Goal: Task Accomplishment & Management: Complete application form

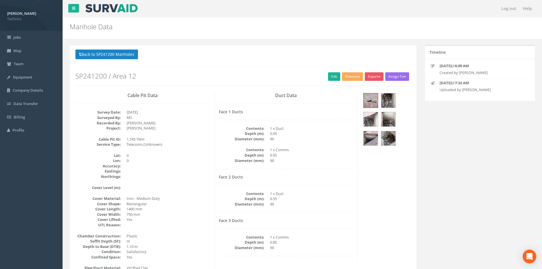
click at [36, 243] on div "[PERSON_NAME] Technics Logout S Jobs Map Team Equipment Company Details Data Tr…" at bounding box center [271, 194] width 542 height 388
click at [111, 54] on button "Back to SP241200 Manholes" at bounding box center [106, 54] width 63 height 10
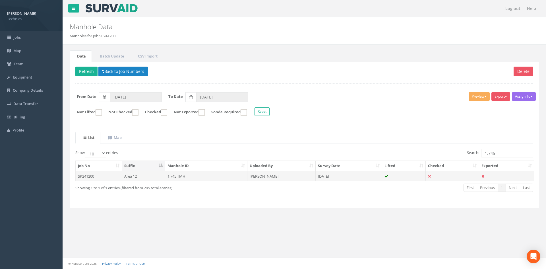
click at [177, 177] on td "1.745 TMH" at bounding box center [206, 176] width 82 height 10
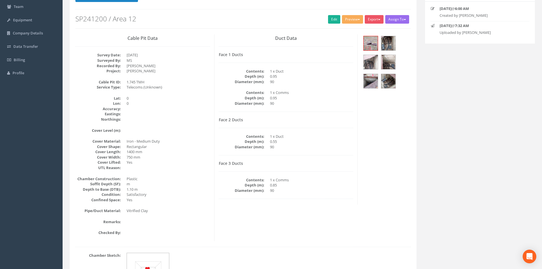
scroll to position [57, 0]
click at [332, 20] on link "Edit" at bounding box center [334, 19] width 12 height 9
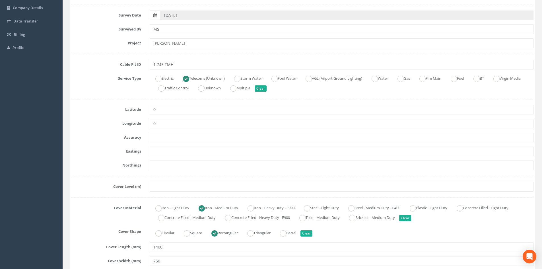
scroll to position [142, 0]
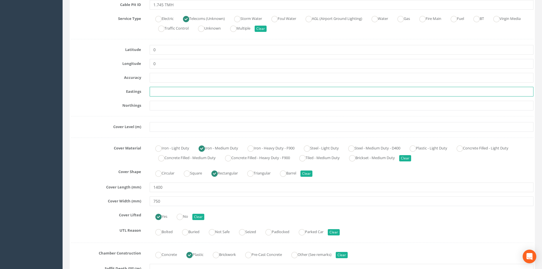
click at [157, 93] on input "text" at bounding box center [342, 92] width 384 height 10
paste input "430215.4018"
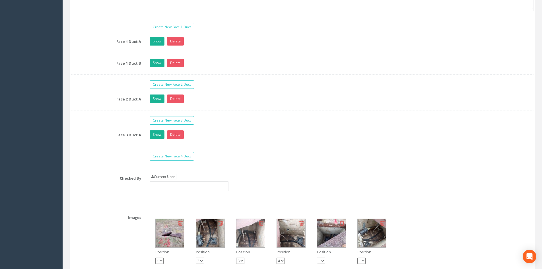
scroll to position [512, 0]
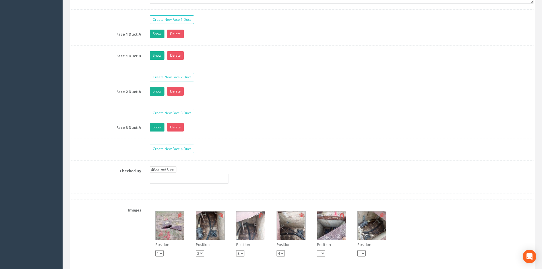
type input "430215.4018"
click at [167, 169] on link "Current User" at bounding box center [163, 169] width 27 height 6
type input "[PERSON_NAME]"
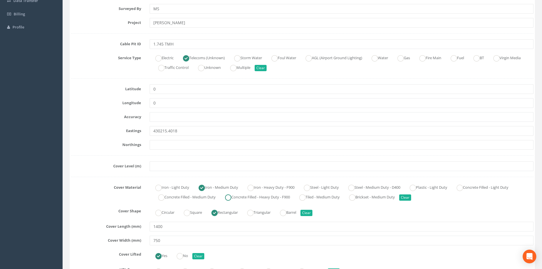
scroll to position [85, 0]
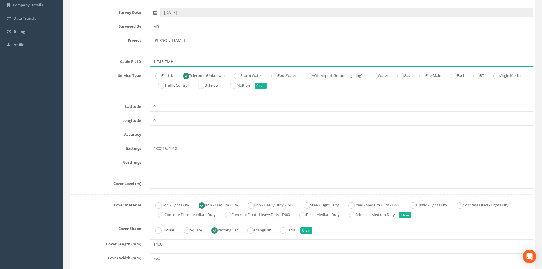
drag, startPoint x: 175, startPoint y: 62, endPoint x: 152, endPoint y: 61, distance: 23.1
click at [152, 61] on input "1.745 TMH" at bounding box center [342, 62] width 384 height 10
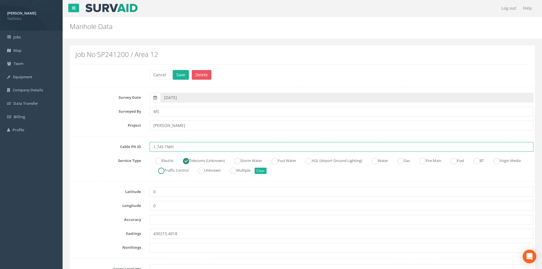
scroll to position [0, 0]
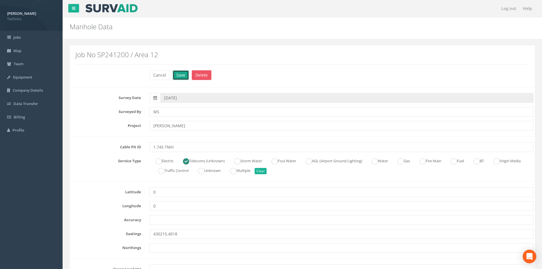
click at [183, 77] on button "Save" at bounding box center [181, 75] width 16 height 10
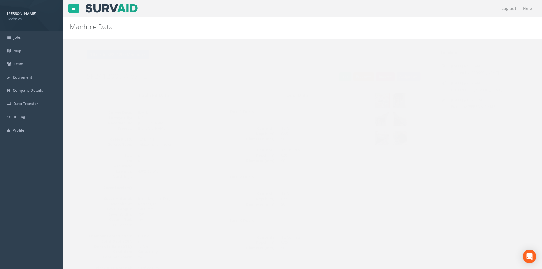
click at [353, 76] on button "Preview" at bounding box center [352, 76] width 21 height 9
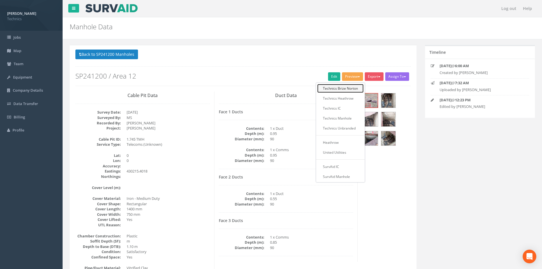
click at [340, 89] on link "Technics Brize Norton" at bounding box center [340, 88] width 46 height 9
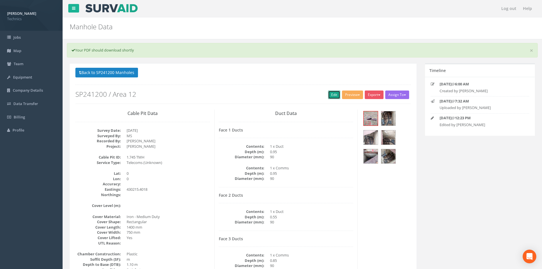
click at [334, 95] on link "Edit" at bounding box center [334, 94] width 12 height 9
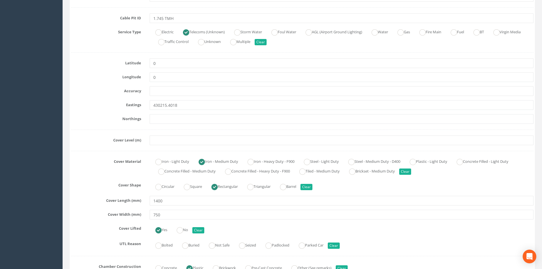
scroll to position [171, 0]
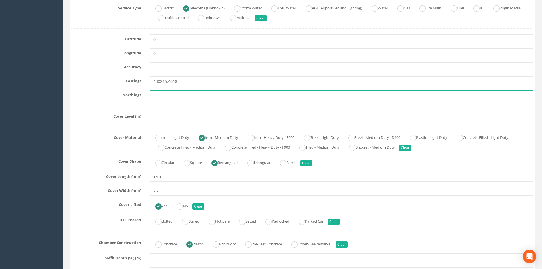
click at [172, 98] on input "text" at bounding box center [342, 95] width 384 height 10
paste input "205949.2359"
type input "205949.2359"
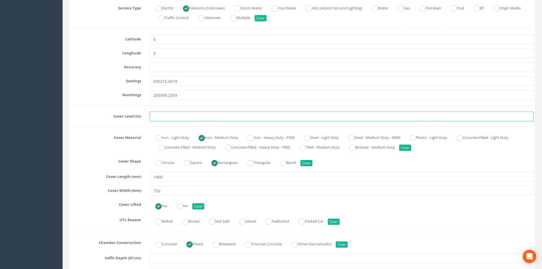
click at [173, 117] on input "text" at bounding box center [342, 116] width 384 height 10
paste input "74.6565 m"
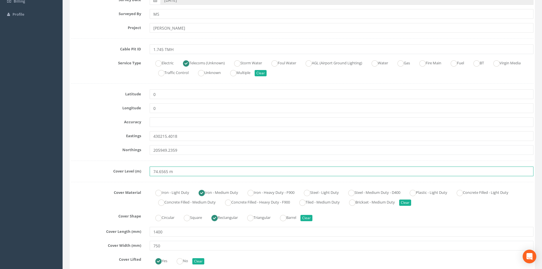
scroll to position [28, 0]
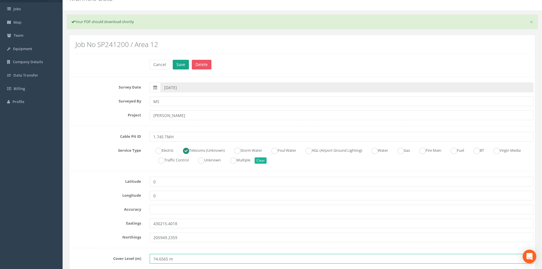
type input "74.6565 m"
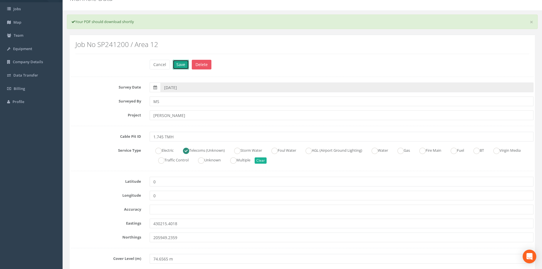
click at [181, 69] on button "Save" at bounding box center [181, 65] width 16 height 10
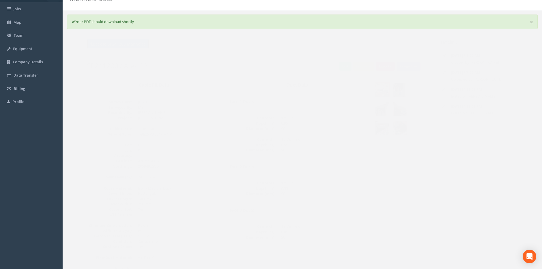
click at [132, 46] on button "Back to SP241200 Manholes" at bounding box center [106, 44] width 63 height 10
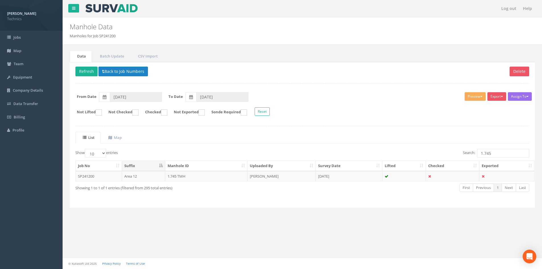
scroll to position [0, 0]
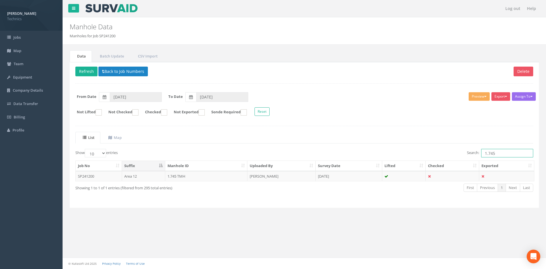
click at [502, 153] on input "1.745" at bounding box center [507, 153] width 52 height 9
type input "1.744"
click at [335, 177] on td "[DATE]" at bounding box center [349, 176] width 67 height 10
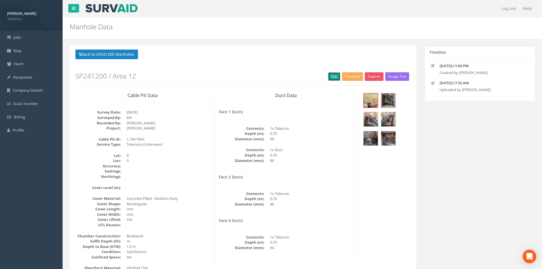
click at [334, 76] on link "Edit" at bounding box center [334, 76] width 12 height 9
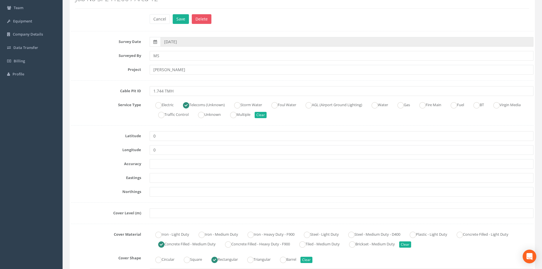
scroll to position [57, 0]
click at [163, 177] on input "text" at bounding box center [342, 177] width 384 height 10
paste input "430220.7760"
type input "430220.7760"
click at [157, 192] on input "text" at bounding box center [342, 191] width 384 height 10
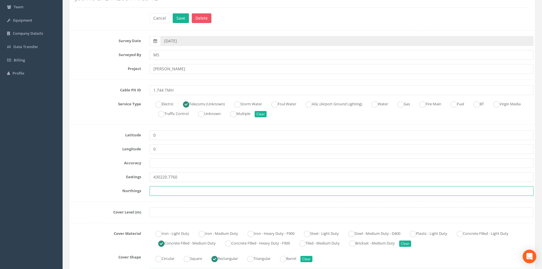
paste input "205934.8310"
type input "205934.8310"
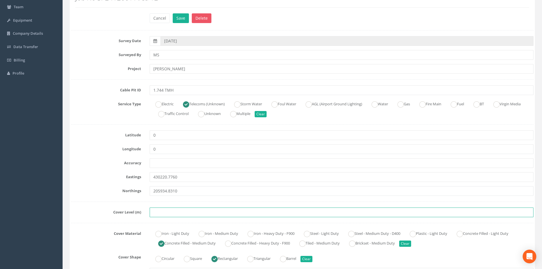
click at [161, 213] on input "text" at bounding box center [342, 212] width 384 height 10
paste input "74.2290"
type input "74.2290"
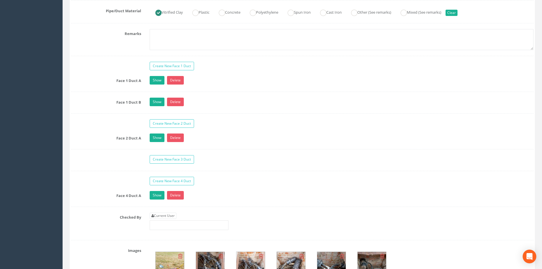
scroll to position [540, 0]
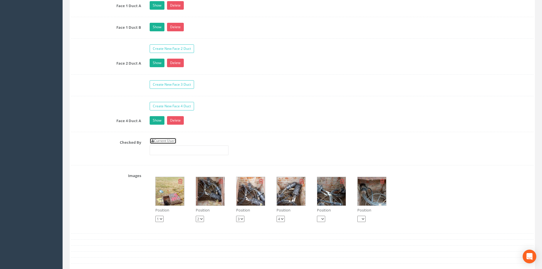
click at [169, 142] on link "Current User" at bounding box center [163, 141] width 27 height 6
type input "[PERSON_NAME]"
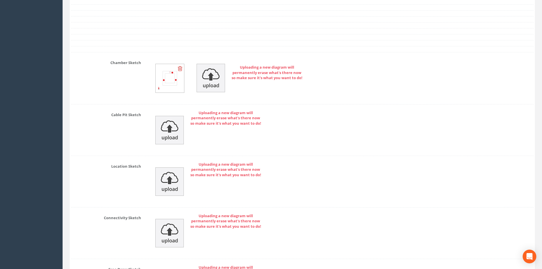
scroll to position [881, 0]
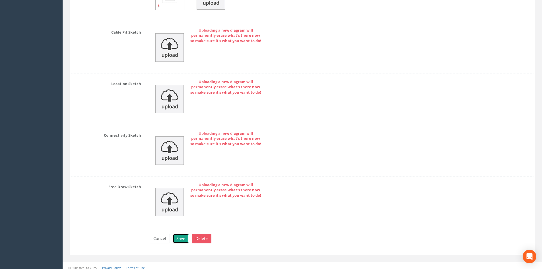
click at [183, 238] on button "Save" at bounding box center [181, 238] width 16 height 10
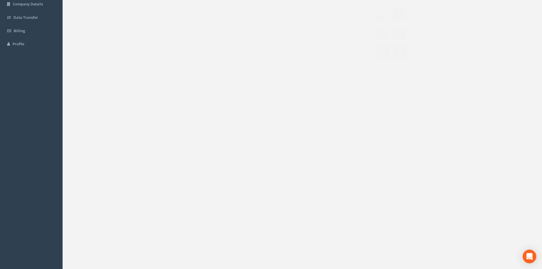
scroll to position [34, 0]
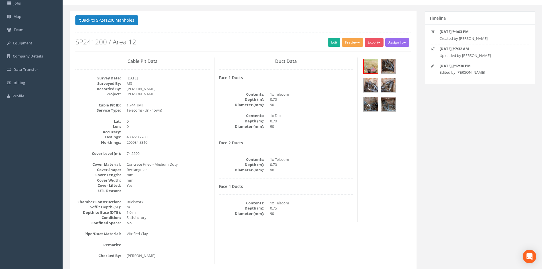
click at [353, 43] on button "Preview" at bounding box center [352, 42] width 21 height 9
click at [344, 55] on link "Technics Brize Norton" at bounding box center [340, 54] width 46 height 9
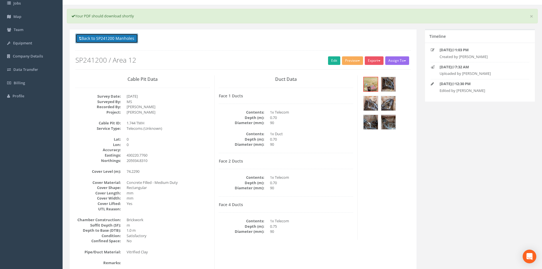
click at [131, 37] on button "Back to SP241200 Manholes" at bounding box center [106, 39] width 63 height 10
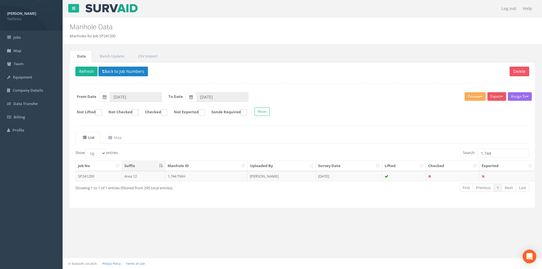
scroll to position [0, 0]
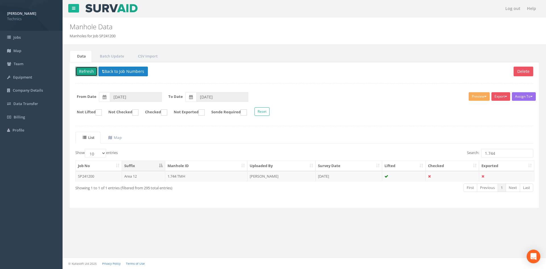
click at [90, 73] on button "Refresh" at bounding box center [86, 72] width 22 height 10
click at [503, 155] on input "1.744" at bounding box center [507, 153] width 52 height 9
type input "1.743"
click at [410, 178] on td at bounding box center [404, 176] width 44 height 10
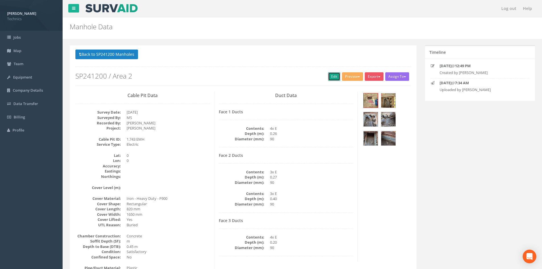
click at [332, 77] on link "Edit" at bounding box center [334, 76] width 12 height 9
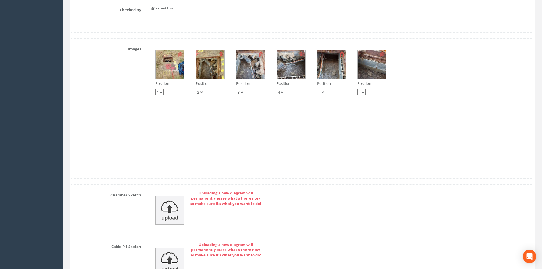
scroll to position [626, 0]
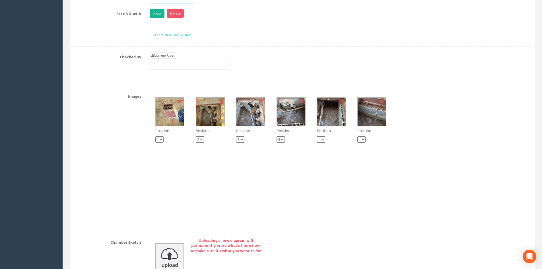
click at [179, 121] on img at bounding box center [170, 112] width 28 height 28
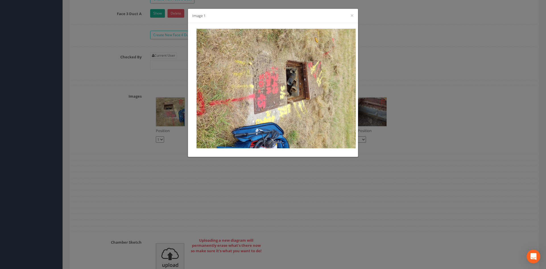
click at [472, 114] on div "Image 1 ×" at bounding box center [273, 134] width 546 height 269
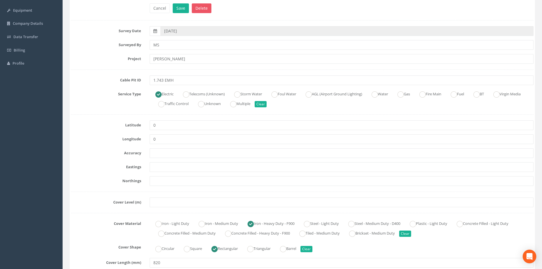
scroll to position [57, 0]
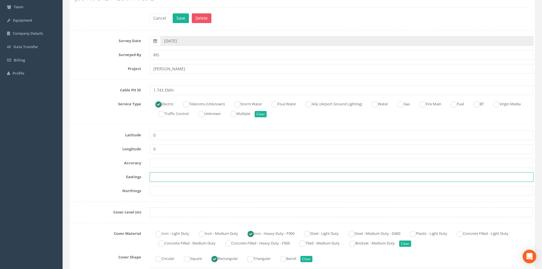
click at [159, 175] on input "text" at bounding box center [342, 177] width 384 height 10
paste input "430202.5733"
type input "430202.5733"
click at [161, 194] on input "text" at bounding box center [342, 191] width 384 height 10
paste input "205936.9647"
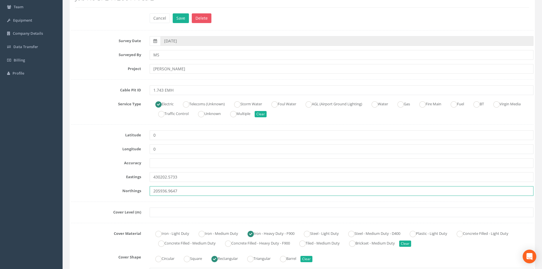
type input "205936.9647"
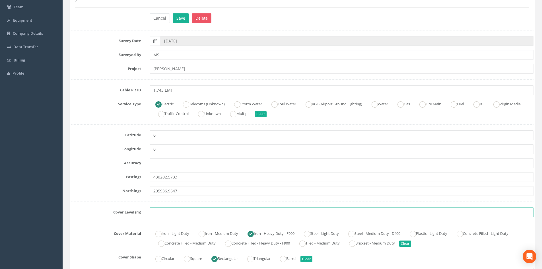
click at [163, 215] on input "text" at bounding box center [342, 212] width 384 height 10
paste input "74.5910 m"
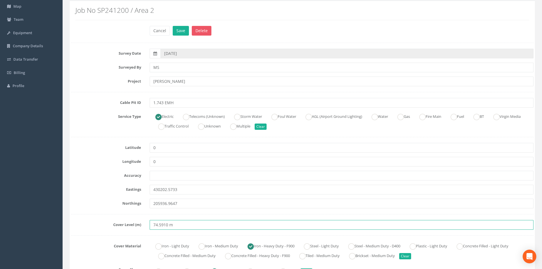
drag, startPoint x: 231, startPoint y: 185, endPoint x: 232, endPoint y: 182, distance: 3.0
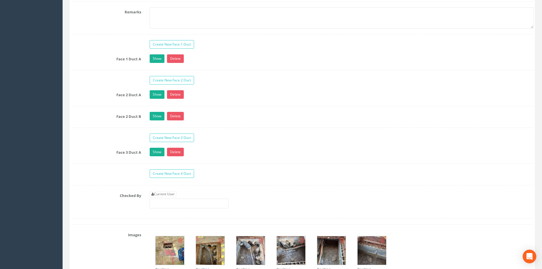
scroll to position [601, 0]
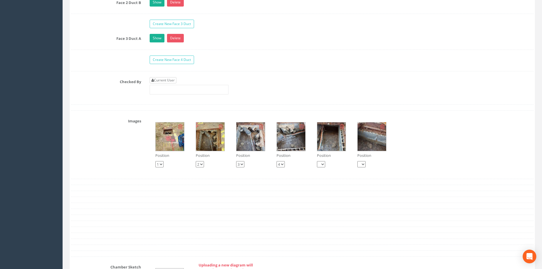
type input "74.5910 m"
click at [166, 82] on link "Current User" at bounding box center [163, 80] width 27 height 6
type input "[PERSON_NAME]"
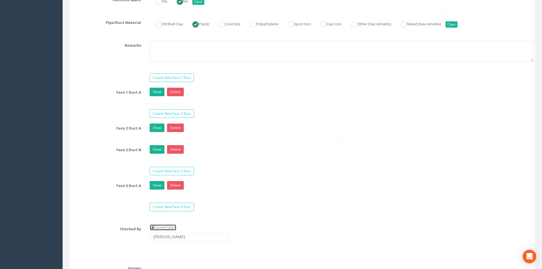
scroll to position [487, 0]
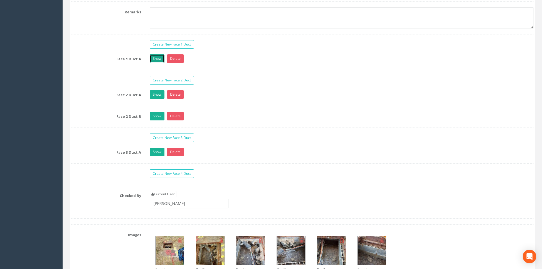
click at [158, 59] on link "Show" at bounding box center [157, 58] width 15 height 9
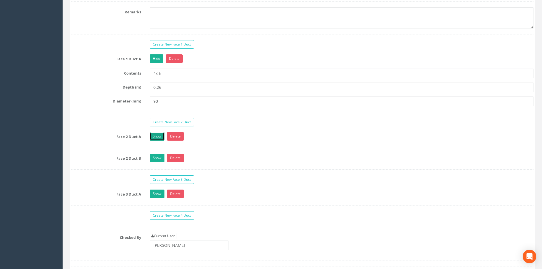
click at [155, 135] on link "Show" at bounding box center [157, 136] width 15 height 9
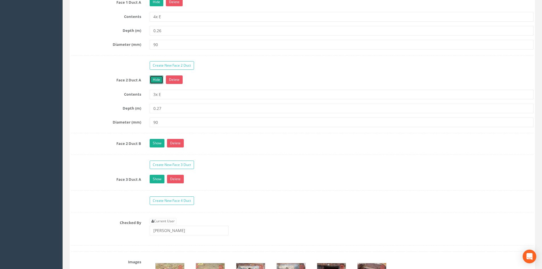
scroll to position [544, 0]
click at [158, 146] on link "Show" at bounding box center [157, 142] width 15 height 9
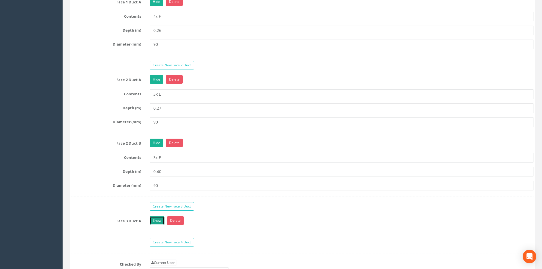
click at [155, 219] on link "Show" at bounding box center [157, 220] width 15 height 9
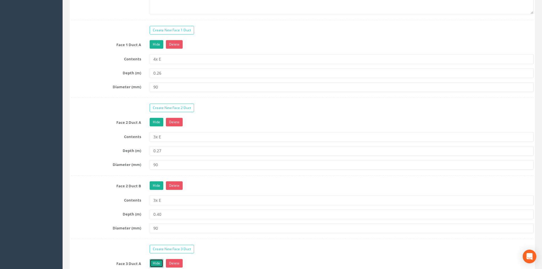
scroll to position [487, 0]
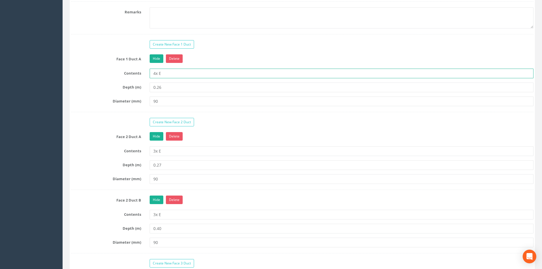
click at [163, 74] on input "4x E" at bounding box center [342, 74] width 384 height 10
type input "4x"
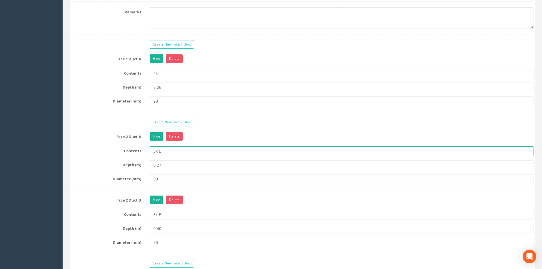
click at [166, 151] on input "3x E" at bounding box center [342, 151] width 384 height 10
type input "3x"
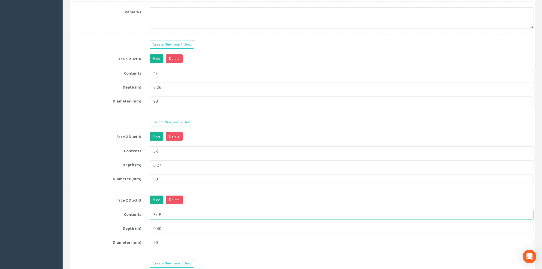
drag, startPoint x: 163, startPoint y: 213, endPoint x: 166, endPoint y: 212, distance: 3.2
click at [163, 213] on input "3x E" at bounding box center [342, 215] width 384 height 10
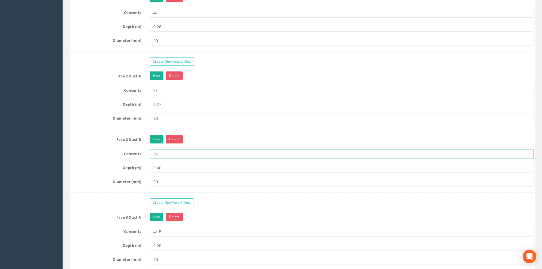
scroll to position [572, 0]
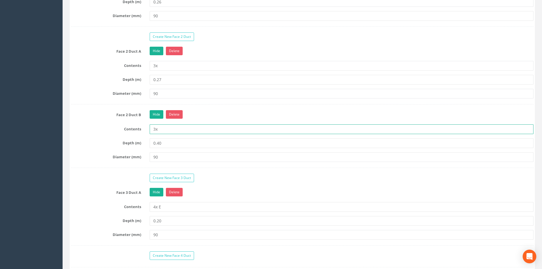
type input "3x"
click at [164, 205] on input "4x E" at bounding box center [342, 207] width 384 height 10
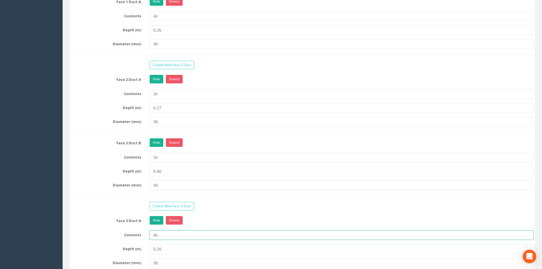
scroll to position [544, 0]
type input "4x"
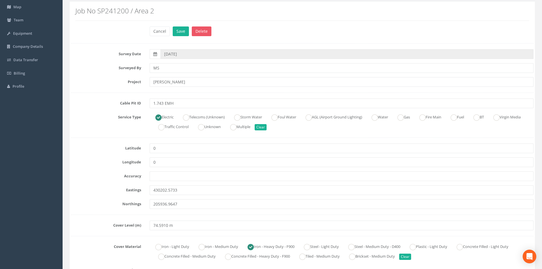
scroll to position [4, 0]
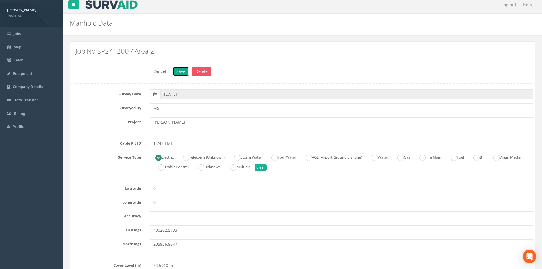
click at [183, 67] on button "Save" at bounding box center [181, 72] width 16 height 10
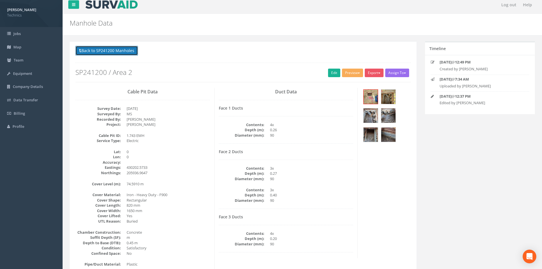
click at [113, 49] on button "Back to SP241200 Manholes" at bounding box center [106, 51] width 63 height 10
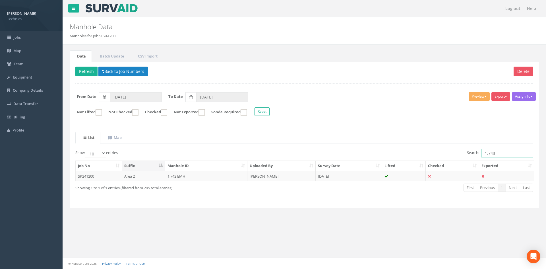
click at [505, 151] on input "1.743" at bounding box center [507, 153] width 52 height 9
click at [504, 154] on input "1.743" at bounding box center [507, 153] width 52 height 9
type input "1.741"
click at [287, 174] on td "[PERSON_NAME]" at bounding box center [281, 176] width 68 height 10
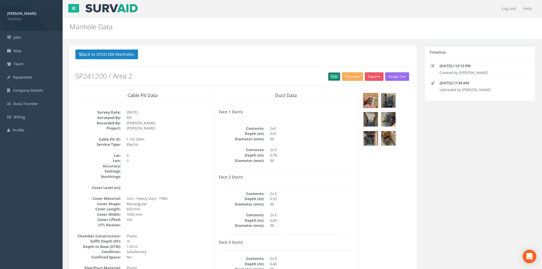
click at [330, 78] on link "Edit" at bounding box center [334, 76] width 12 height 9
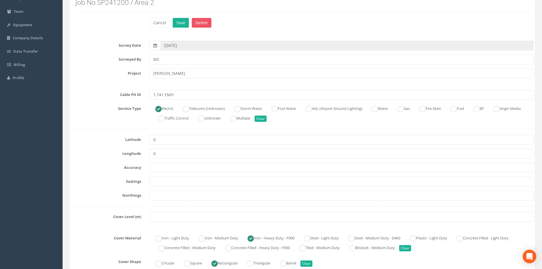
scroll to position [57, 0]
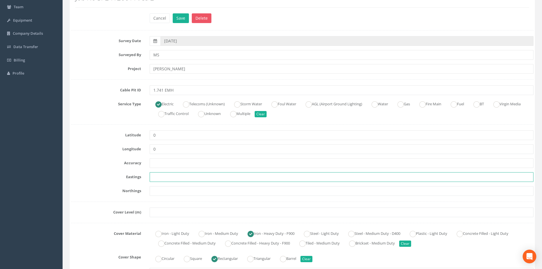
click at [156, 176] on input "text" at bounding box center [342, 177] width 384 height 10
paste input "430188.3818"
type input "430188.3818"
click at [165, 188] on input "text" at bounding box center [342, 191] width 384 height 10
paste input "205925.3993"
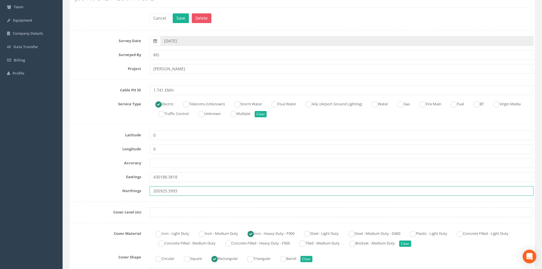
type input "205925.3993"
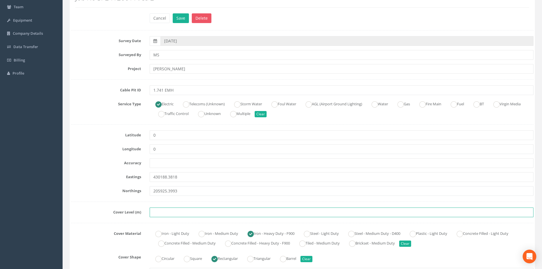
click at [160, 216] on input "text" at bounding box center [342, 212] width 384 height 10
paste input "74.7421 m"
type input "74.7421 m"
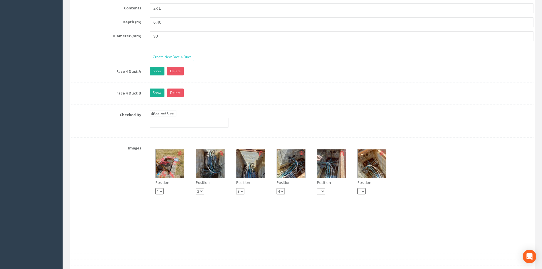
scroll to position [796, 0]
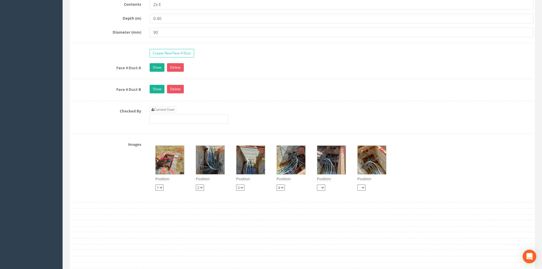
click at [214, 166] on img at bounding box center [210, 160] width 28 height 28
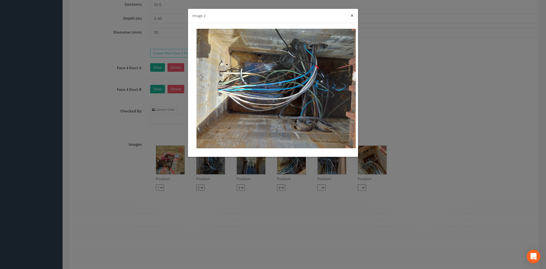
click at [353, 16] on button "×" at bounding box center [351, 16] width 3 height 6
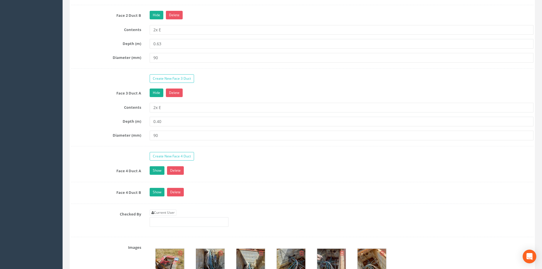
scroll to position [711, 0]
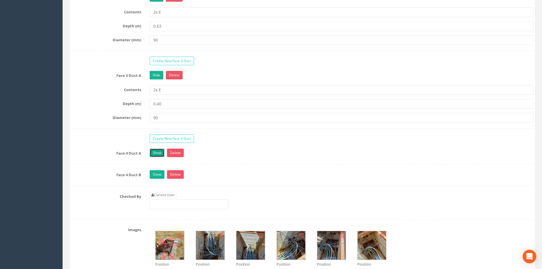
click at [158, 154] on link "Show" at bounding box center [157, 152] width 15 height 9
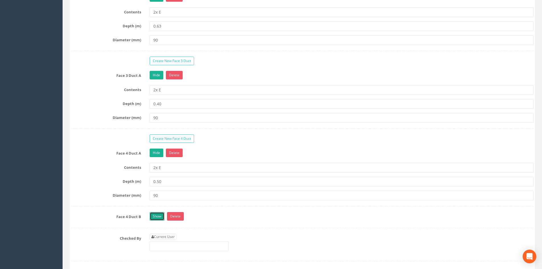
click at [158, 214] on link "Show" at bounding box center [157, 216] width 15 height 9
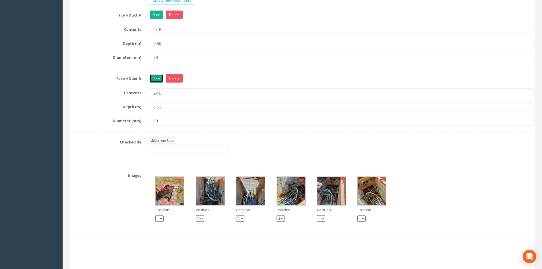
scroll to position [853, 0]
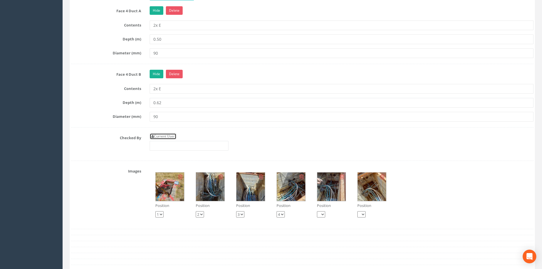
click at [169, 137] on link "Current User" at bounding box center [163, 136] width 27 height 6
type input "[PERSON_NAME]"
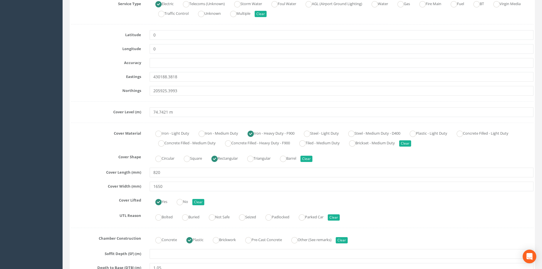
scroll to position [0, 0]
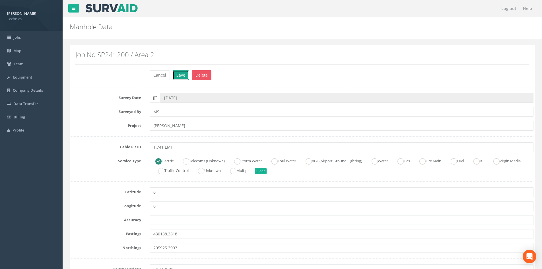
click at [181, 71] on button "Save" at bounding box center [181, 75] width 16 height 10
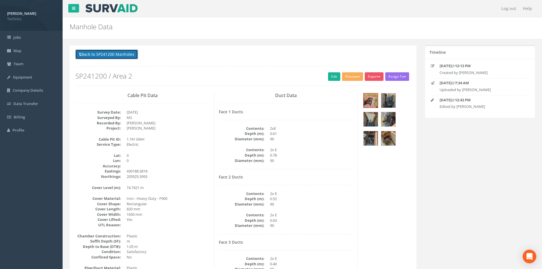
click at [119, 54] on button "Back to SP241200 Manholes" at bounding box center [106, 54] width 63 height 10
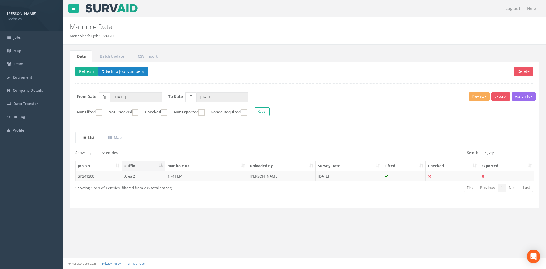
click at [499, 153] on input "1.741" at bounding box center [507, 153] width 52 height 9
click at [222, 173] on td "1.739 UTR" at bounding box center [206, 176] width 82 height 10
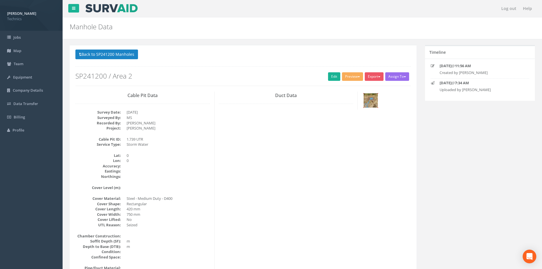
click at [372, 96] on img at bounding box center [370, 100] width 14 height 14
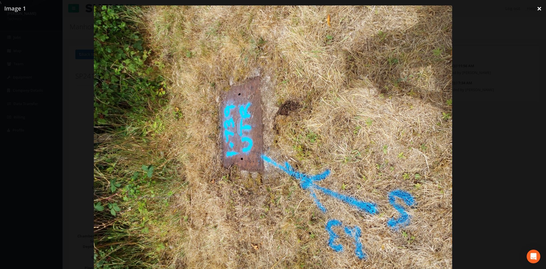
click at [540, 8] on link "×" at bounding box center [539, 8] width 13 height 17
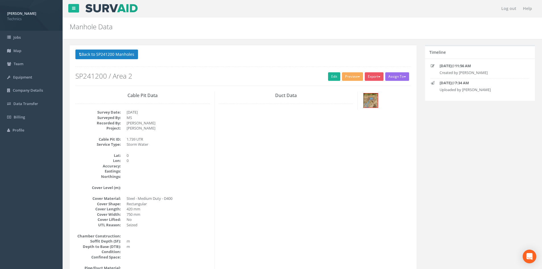
click at [128, 49] on div "Back to SP241200 Manholes Back to Map Assign To No Companies Added Export Techn…" at bounding box center [243, 180] width 347 height 270
click at [126, 52] on button "Back to SP241200 Manholes" at bounding box center [106, 54] width 63 height 10
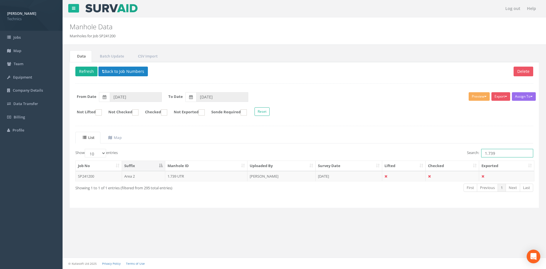
click at [498, 153] on input "1.739" at bounding box center [507, 153] width 52 height 9
type input "1.746"
click at [291, 177] on td "[PERSON_NAME]" at bounding box center [281, 176] width 68 height 10
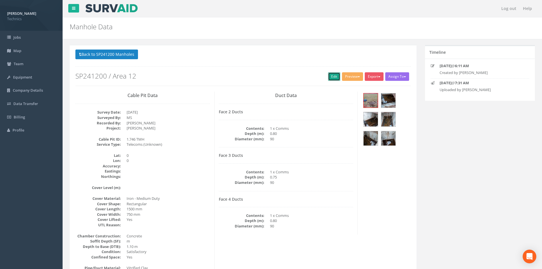
click at [328, 78] on link "Edit" at bounding box center [334, 76] width 12 height 9
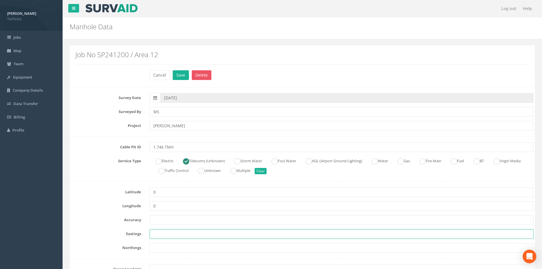
click at [163, 232] on input "text" at bounding box center [342, 234] width 384 height 10
paste input "430240.9940"
type input "430240.9940"
click at [169, 249] on input "text" at bounding box center [342, 248] width 384 height 10
paste input "205947.0950"
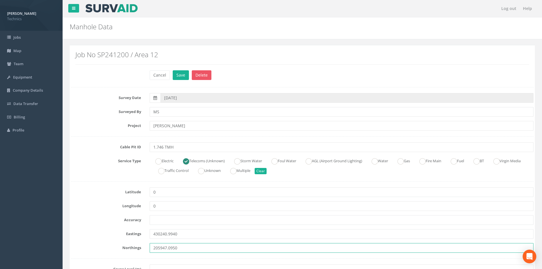
type input "205947.0950"
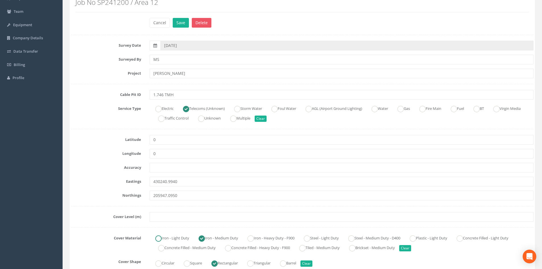
scroll to position [85, 0]
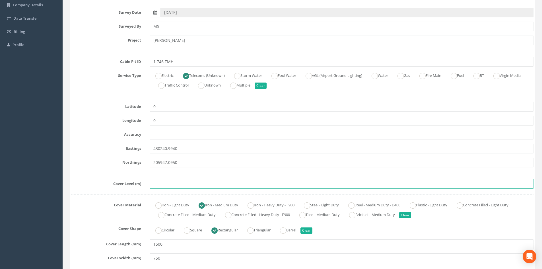
click at [163, 184] on input "text" at bounding box center [342, 184] width 384 height 10
paste input "74.1780"
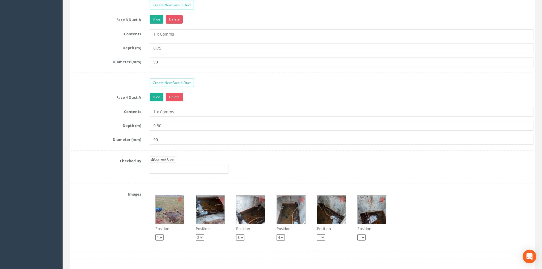
scroll to position [711, 0]
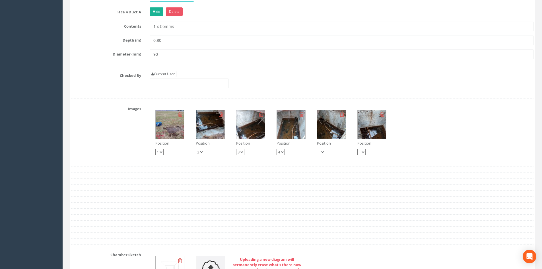
type input "74.1780"
click at [168, 74] on link "Current User" at bounding box center [163, 74] width 27 height 6
type input "[PERSON_NAME]"
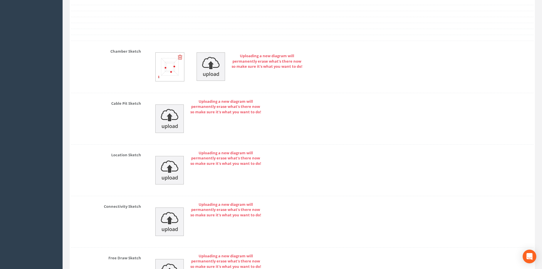
scroll to position [989, 0]
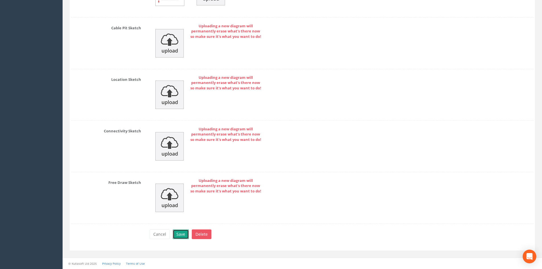
click at [179, 232] on button "Save" at bounding box center [181, 234] width 16 height 10
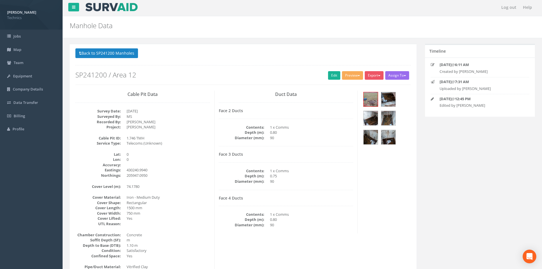
scroll to position [0, 0]
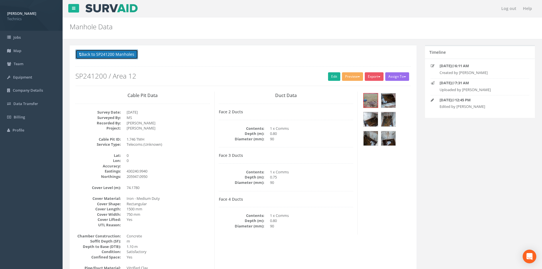
click at [129, 59] on button "Back to SP241200 Manholes" at bounding box center [106, 54] width 63 height 10
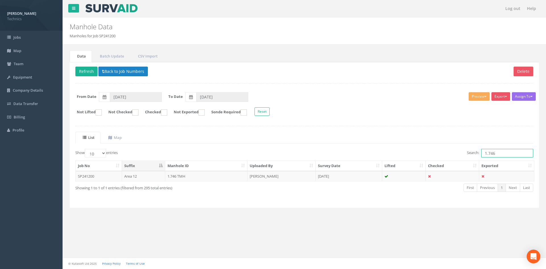
click at [503, 153] on input "1.746" at bounding box center [507, 153] width 52 height 9
type input "1.742"
click at [357, 176] on td "[DATE]" at bounding box center [349, 176] width 67 height 10
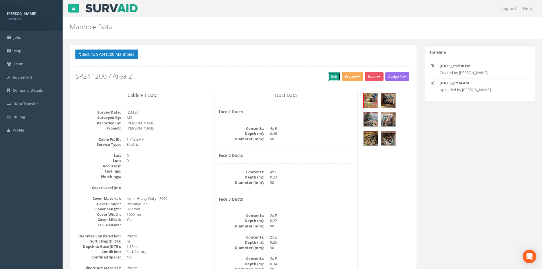
click at [331, 78] on link "Edit" at bounding box center [334, 76] width 12 height 9
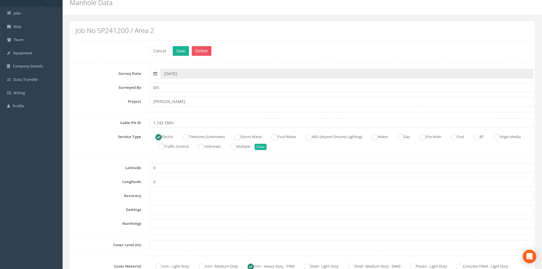
scroll to position [57, 0]
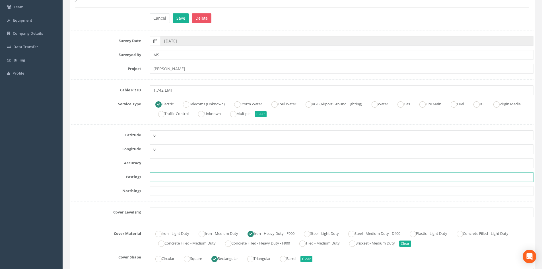
click at [164, 176] on input "text" at bounding box center [342, 177] width 384 height 10
paste input "430205.3020"
type input "430205.3020"
click at [172, 193] on input "text" at bounding box center [342, 191] width 384 height 10
paste input "205932.1550"
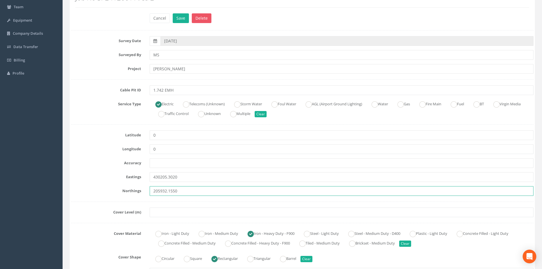
type input "205932.1550"
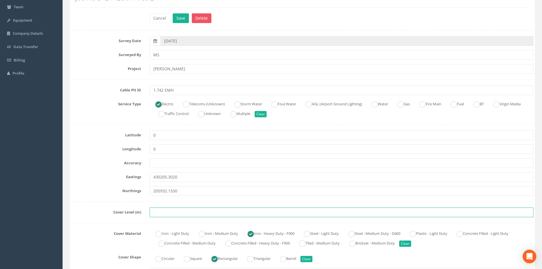
click at [160, 213] on input "text" at bounding box center [342, 212] width 384 height 10
paste input "74.5080"
type input "74.5080"
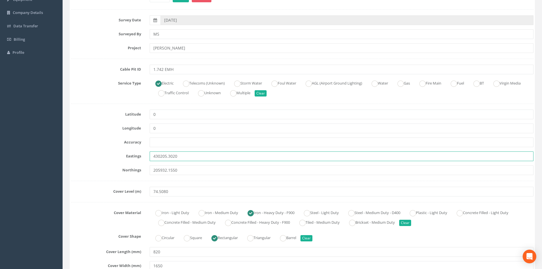
scroll to position [0, 0]
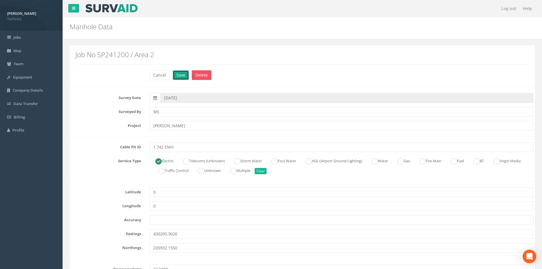
click at [183, 77] on button "Save" at bounding box center [181, 75] width 16 height 10
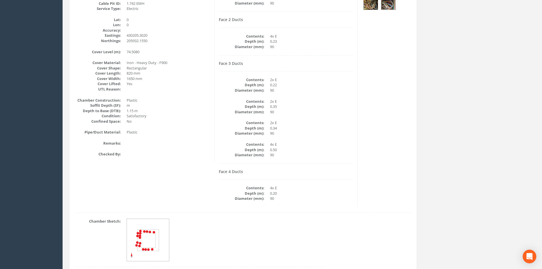
scroll to position [142, 0]
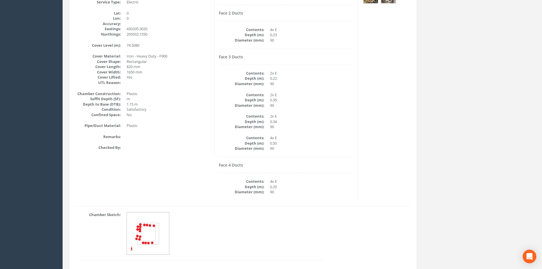
click at [158, 236] on img at bounding box center [148, 233] width 43 height 43
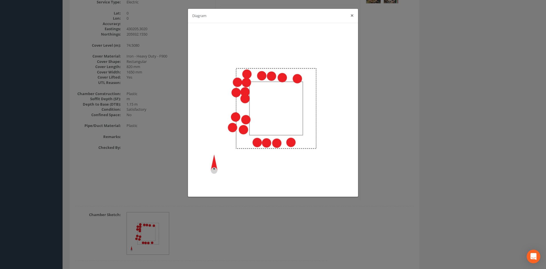
click at [351, 16] on button "×" at bounding box center [351, 16] width 3 height 6
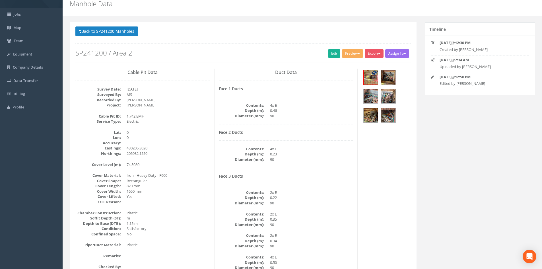
scroll to position [0, 0]
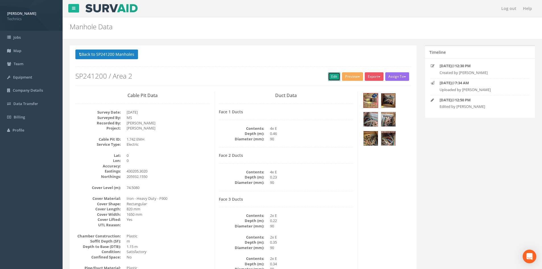
click at [334, 78] on link "Edit" at bounding box center [334, 76] width 12 height 9
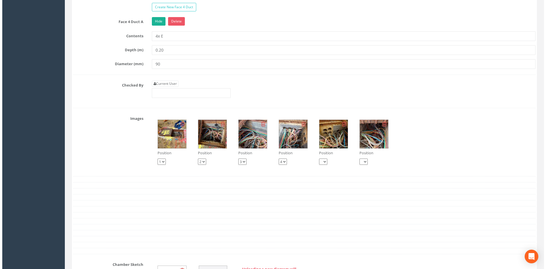
scroll to position [853, 0]
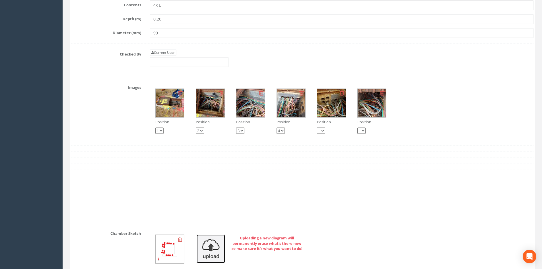
click at [213, 240] on img at bounding box center [210, 248] width 28 height 28
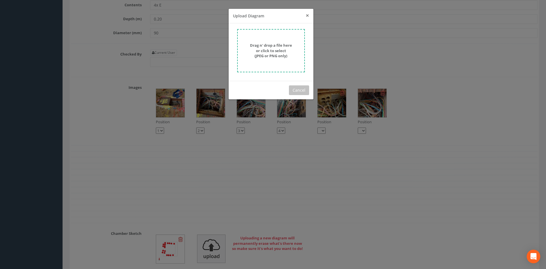
click at [306, 16] on span "×" at bounding box center [307, 15] width 3 height 8
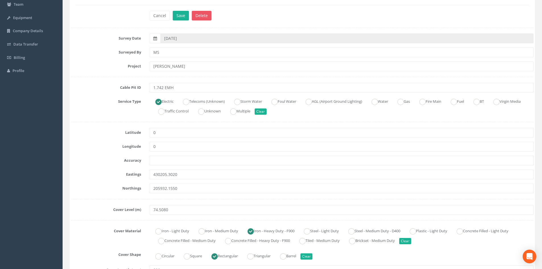
scroll to position [0, 0]
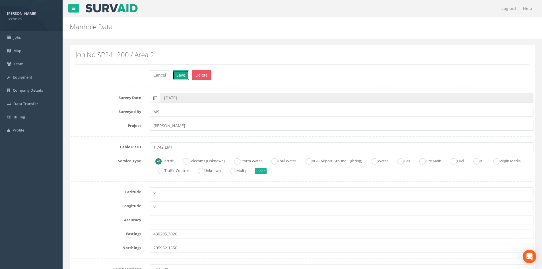
click at [185, 78] on button "Save" at bounding box center [181, 75] width 16 height 10
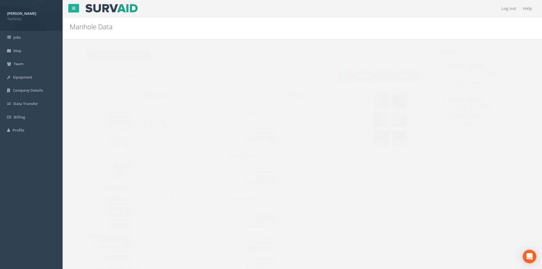
click at [123, 52] on button "Back to SP241200 Manholes" at bounding box center [106, 54] width 63 height 10
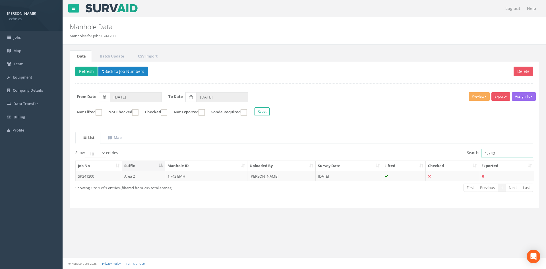
click at [498, 151] on input "1.742" at bounding box center [507, 153] width 52 height 9
type input "1.778"
click at [307, 178] on td "[PERSON_NAME]" at bounding box center [281, 176] width 68 height 10
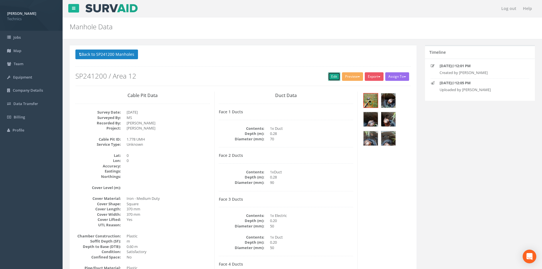
click at [334, 77] on link "Edit" at bounding box center [334, 76] width 12 height 9
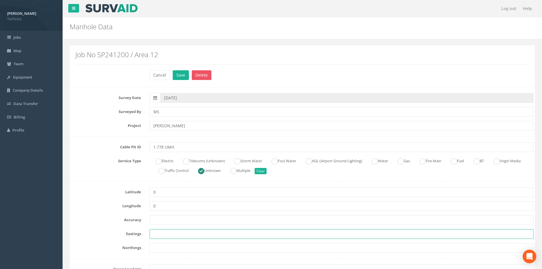
click at [159, 231] on input "text" at bounding box center [342, 234] width 384 height 10
paste input "430232.6190"
type input "430232.6190"
click at [162, 250] on input "text" at bounding box center [342, 248] width 384 height 10
paste input "205913.6773"
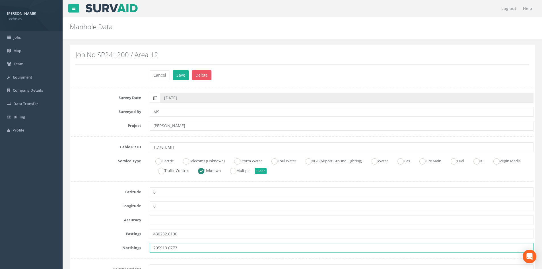
type input "205913.6773"
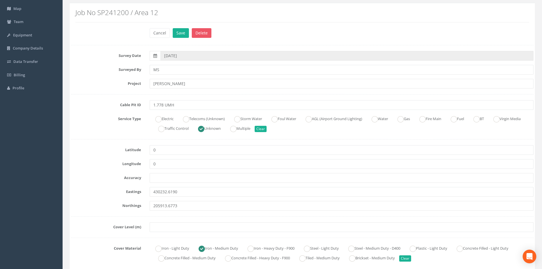
scroll to position [57, 0]
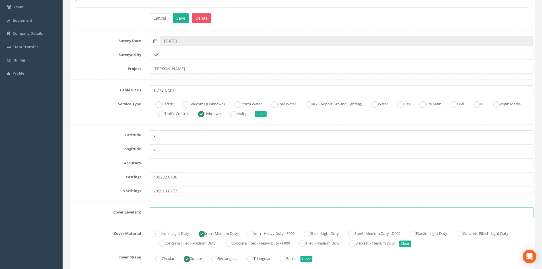
click at [164, 213] on input "text" at bounding box center [342, 212] width 384 height 10
paste input "73.6131 m"
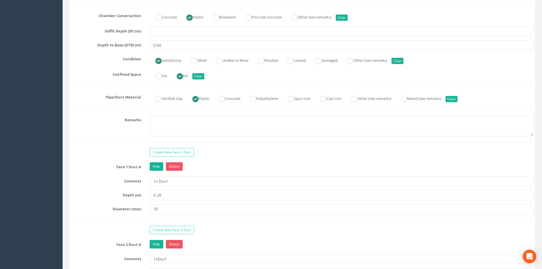
scroll to position [426, 0]
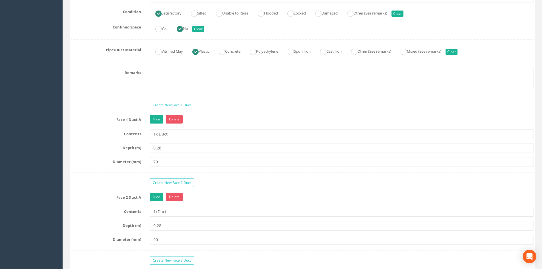
type input "73.6131 m"
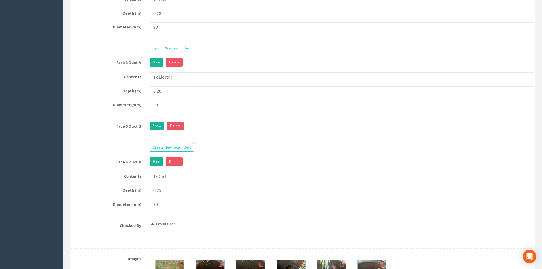
scroll to position [682, 0]
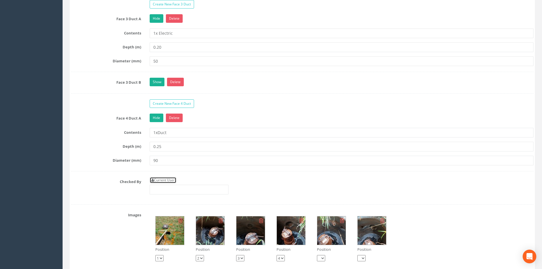
click at [171, 180] on link "Current User" at bounding box center [163, 180] width 27 height 6
type input "[PERSON_NAME]"
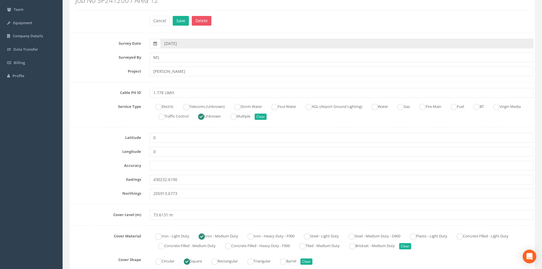
scroll to position [0, 0]
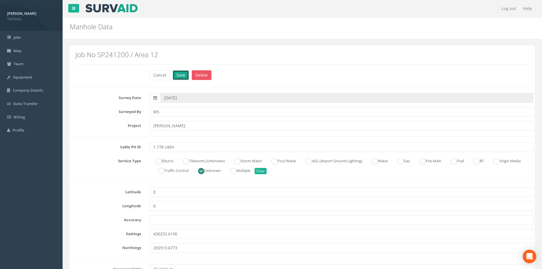
click at [183, 79] on button "Save" at bounding box center [181, 75] width 16 height 10
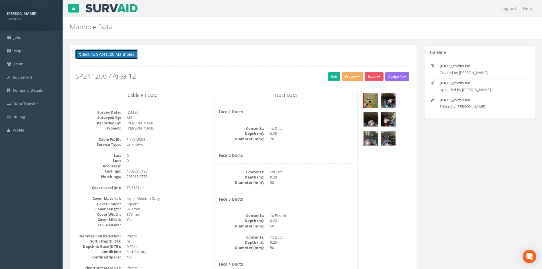
click at [121, 54] on button "Back to SP241200 Manholes" at bounding box center [106, 54] width 63 height 10
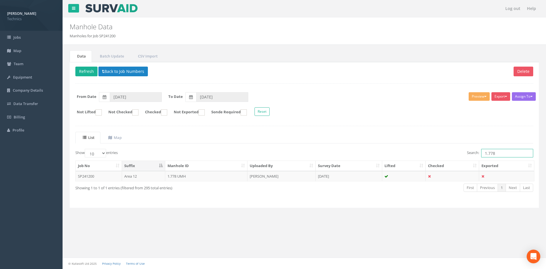
click at [502, 154] on input "1.778" at bounding box center [507, 153] width 52 height 9
type input "1.739"
click at [290, 175] on td "[PERSON_NAME]" at bounding box center [281, 176] width 68 height 10
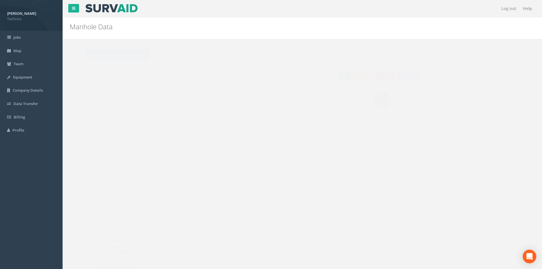
click at [331, 78] on link "Edit" at bounding box center [334, 76] width 12 height 9
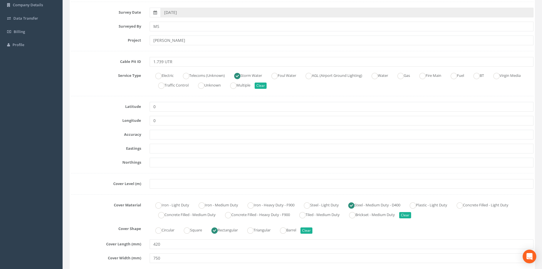
scroll to position [57, 0]
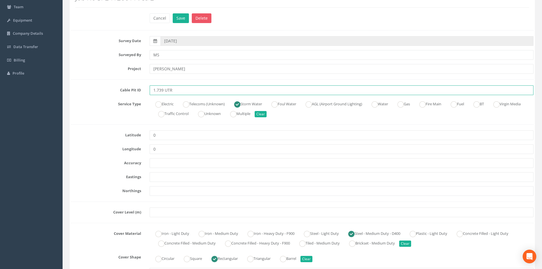
click at [182, 88] on input "1.739 UTR" at bounding box center [342, 90] width 384 height 10
type input "1.739 SWMH"
click at [158, 177] on input "text" at bounding box center [342, 177] width 384 height 10
paste input "430203.5631"
type input "430203.5631"
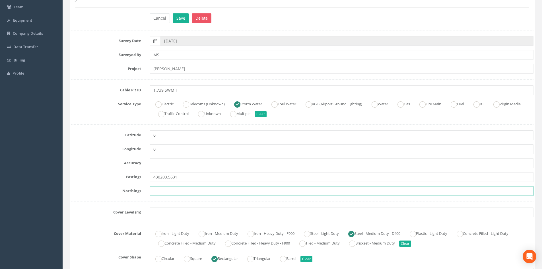
click at [155, 192] on input "text" at bounding box center [342, 191] width 384 height 10
paste input "205904.3655"
type input "205904.3655"
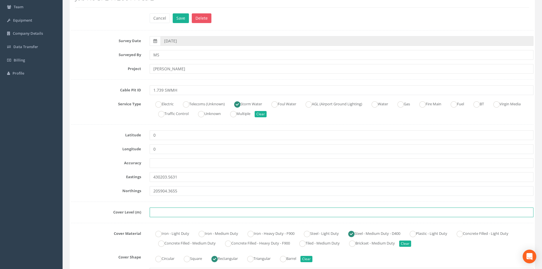
click at [163, 213] on input "text" at bounding box center [342, 212] width 384 height 10
paste input "74.3013"
type input "74.3013"
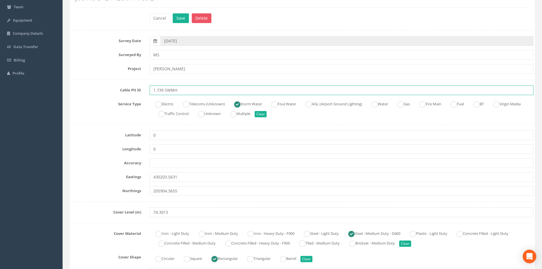
click at [190, 89] on input "1.739 SWMH" at bounding box center [342, 90] width 384 height 10
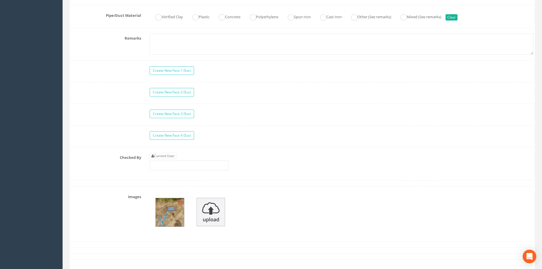
scroll to position [512, 0]
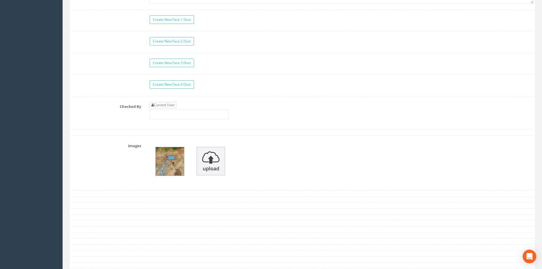
type input "1.739 SWMH(A)"
drag, startPoint x: 165, startPoint y: 105, endPoint x: 166, endPoint y: 108, distance: 3.2
click at [165, 105] on link "Current User" at bounding box center [163, 105] width 27 height 6
type input "[PERSON_NAME]"
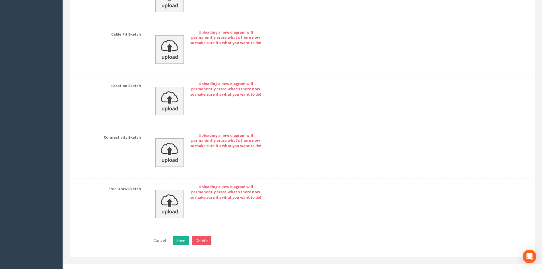
scroll to position [814, 0]
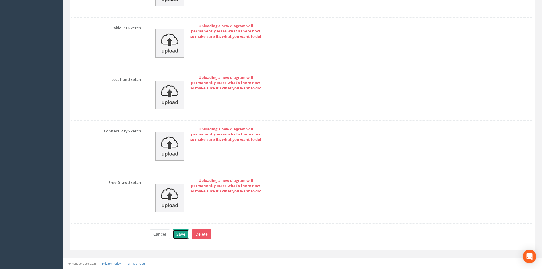
click at [179, 235] on button "Save" at bounding box center [181, 234] width 16 height 10
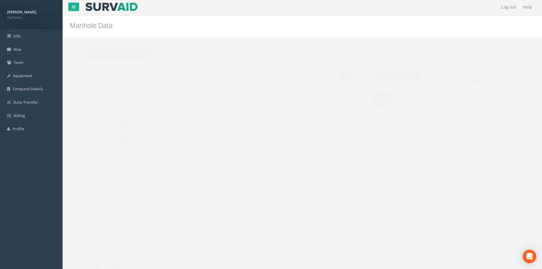
scroll to position [0, 0]
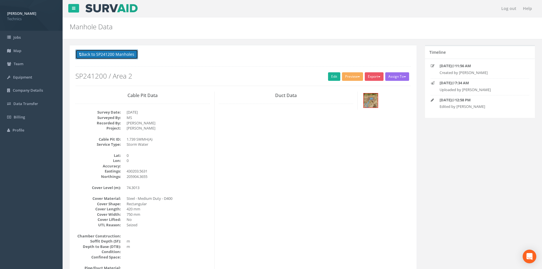
click at [119, 55] on button "Back to SP241200 Manholes" at bounding box center [106, 54] width 63 height 10
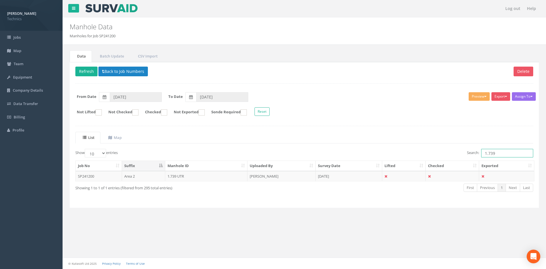
click at [511, 154] on input "1.739" at bounding box center [507, 153] width 52 height 9
click at [280, 174] on td "[PERSON_NAME]" at bounding box center [281, 176] width 68 height 10
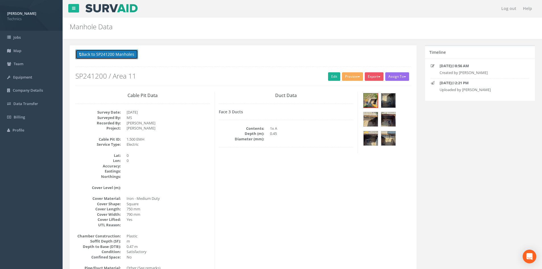
drag, startPoint x: 124, startPoint y: 54, endPoint x: 87, endPoint y: 80, distance: 45.6
click at [124, 54] on button "Back to SP241200 Manholes" at bounding box center [106, 54] width 63 height 10
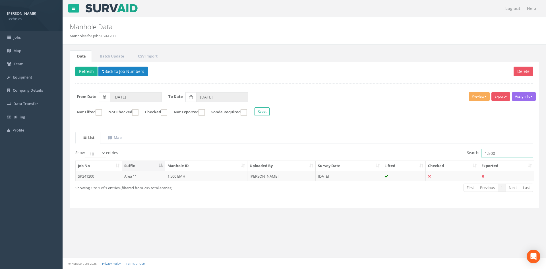
click at [506, 154] on input "1.500" at bounding box center [507, 153] width 52 height 9
click at [296, 175] on td "[PERSON_NAME]" at bounding box center [281, 176] width 68 height 10
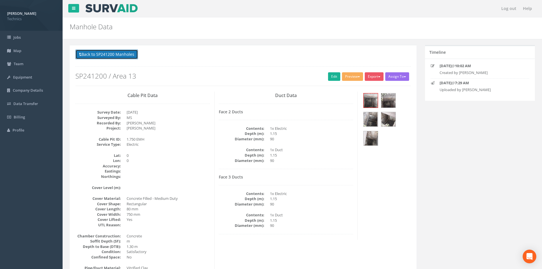
click at [129, 57] on button "Back to SP241200 Manholes" at bounding box center [106, 54] width 63 height 10
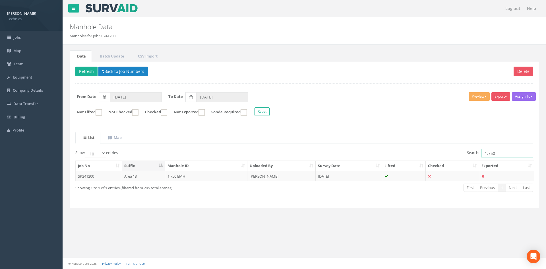
click at [498, 153] on input "1.750" at bounding box center [507, 153] width 52 height 9
click at [219, 175] on td "1.760 UMH" at bounding box center [206, 176] width 82 height 10
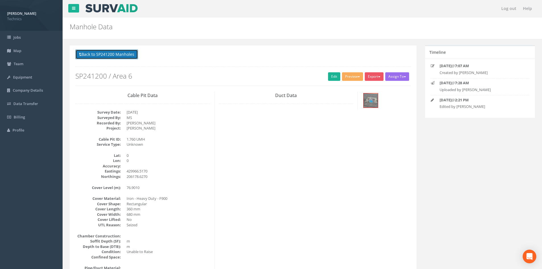
click at [110, 56] on button "Back to SP241200 Manholes" at bounding box center [106, 54] width 63 height 10
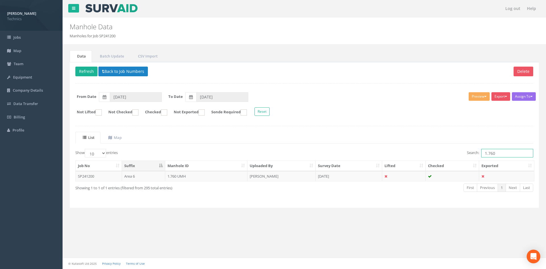
click at [499, 154] on input "1.760" at bounding box center [507, 153] width 52 height 9
click at [215, 179] on td "1.758 UTR" at bounding box center [206, 176] width 82 height 10
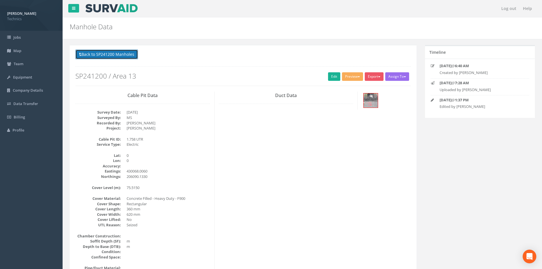
click at [107, 56] on button "Back to SP241200 Manholes" at bounding box center [106, 54] width 63 height 10
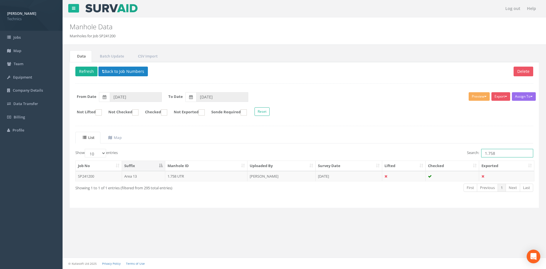
click at [505, 154] on input "1.758" at bounding box center [507, 153] width 52 height 9
click at [221, 175] on td "1.752 EMH" at bounding box center [206, 176] width 82 height 10
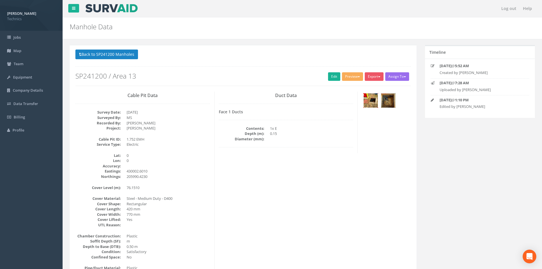
click at [372, 103] on img at bounding box center [370, 100] width 14 height 14
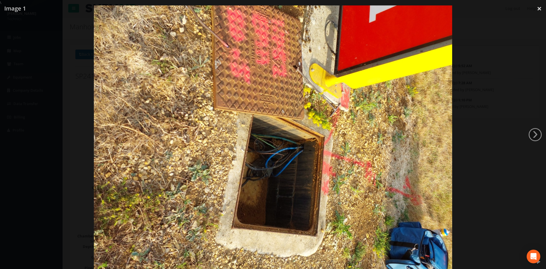
drag, startPoint x: 539, startPoint y: 7, endPoint x: 522, endPoint y: 11, distance: 17.2
click at [540, 7] on link "×" at bounding box center [539, 8] width 13 height 17
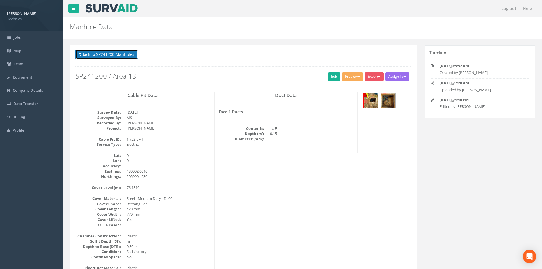
click at [109, 54] on button "Back to SP241200 Manholes" at bounding box center [106, 54] width 63 height 10
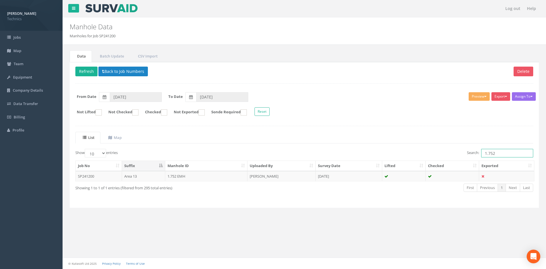
click at [501, 152] on input "1.752" at bounding box center [507, 153] width 52 height 9
click at [279, 180] on td "[PERSON_NAME]" at bounding box center [281, 176] width 68 height 10
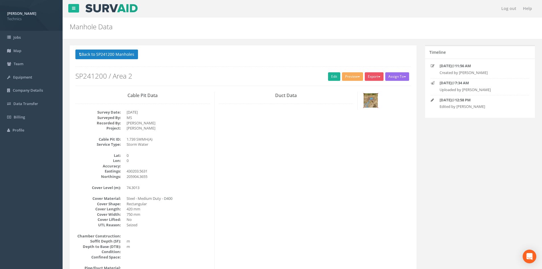
click at [371, 103] on img at bounding box center [370, 100] width 14 height 14
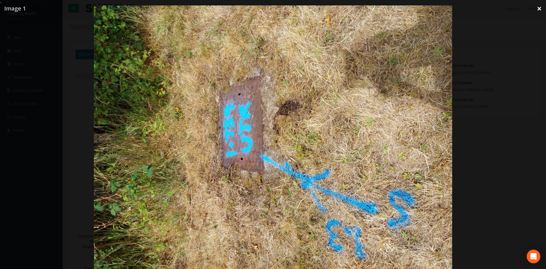
click at [541, 7] on link "×" at bounding box center [539, 8] width 13 height 17
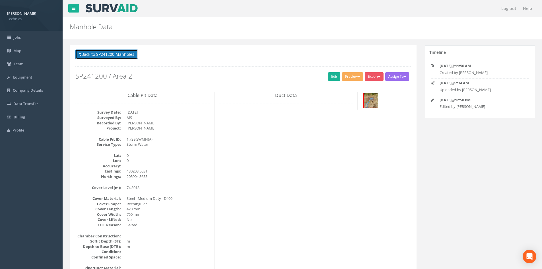
click at [115, 56] on button "Back to SP241200 Manholes" at bounding box center [106, 54] width 63 height 10
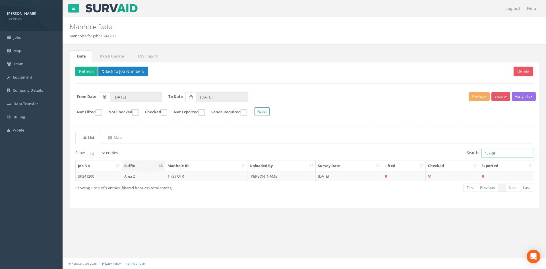
click at [507, 151] on input "1.739" at bounding box center [507, 153] width 52 height 9
type input "1.740"
click at [286, 176] on td "[PERSON_NAME]" at bounding box center [281, 176] width 68 height 10
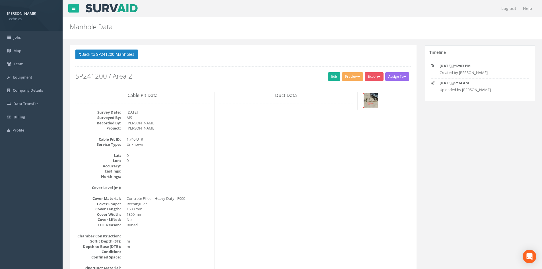
click at [374, 101] on img at bounding box center [370, 100] width 14 height 14
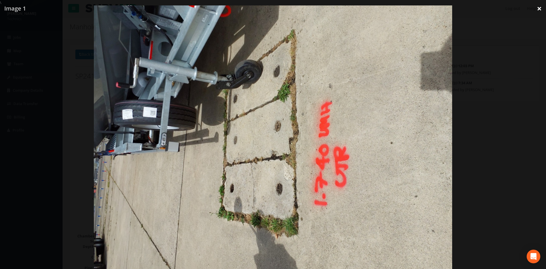
click at [540, 7] on link "×" at bounding box center [539, 8] width 13 height 17
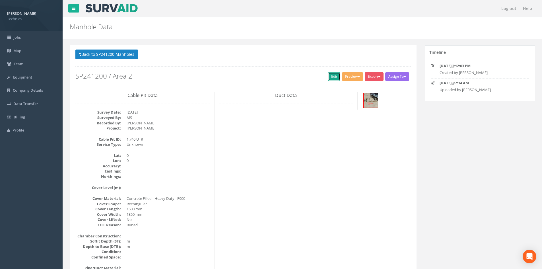
click at [331, 78] on link "Edit" at bounding box center [334, 76] width 12 height 9
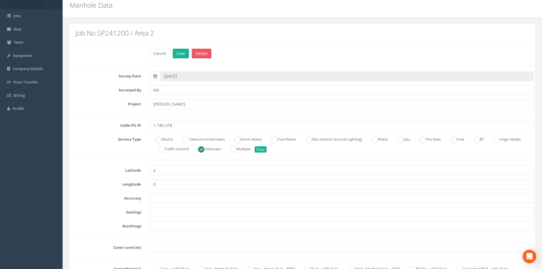
scroll to position [57, 0]
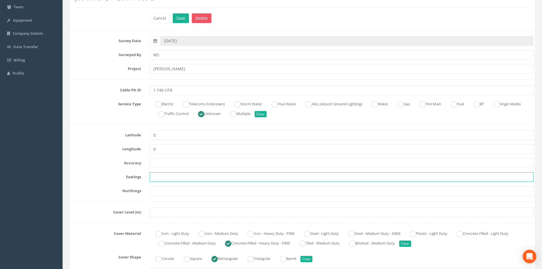
click at [160, 180] on input "text" at bounding box center [342, 177] width 384 height 10
paste input "430192.8460"
type input "430192.8460"
click at [155, 193] on input "text" at bounding box center [342, 191] width 384 height 10
paste input "205897.6800"
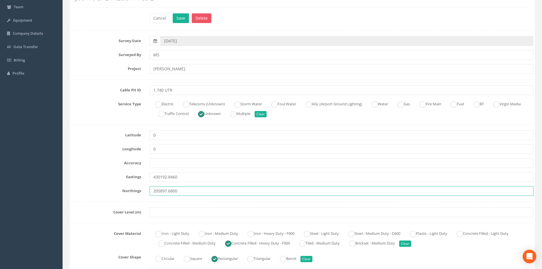
type input "205897.6800"
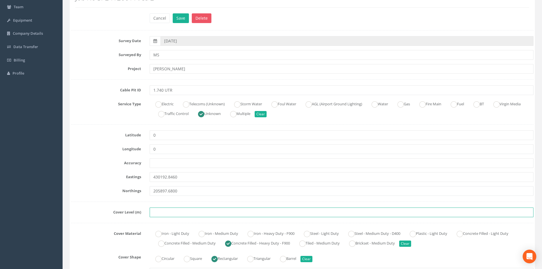
click at [160, 214] on input "text" at bounding box center [342, 212] width 384 height 10
paste input "74.2550"
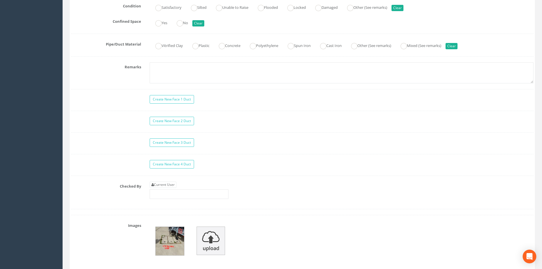
scroll to position [483, 0]
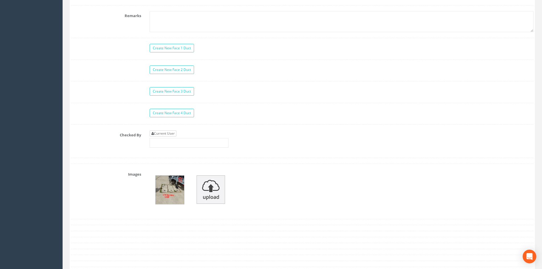
type input "74.2550"
click at [169, 133] on link "Current User" at bounding box center [163, 133] width 27 height 6
type input "[PERSON_NAME]"
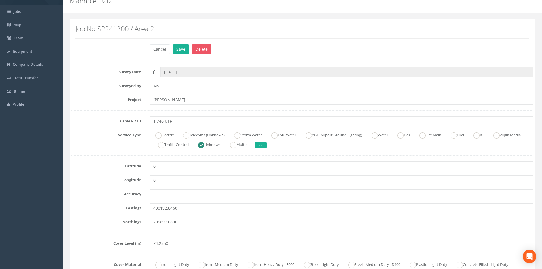
scroll to position [0, 0]
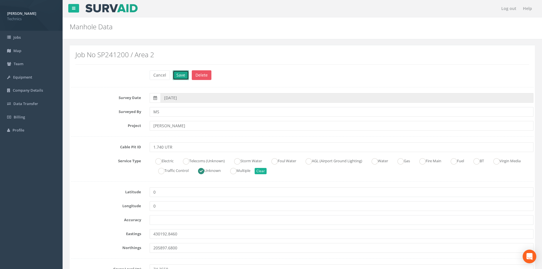
click at [178, 75] on button "Save" at bounding box center [181, 75] width 16 height 10
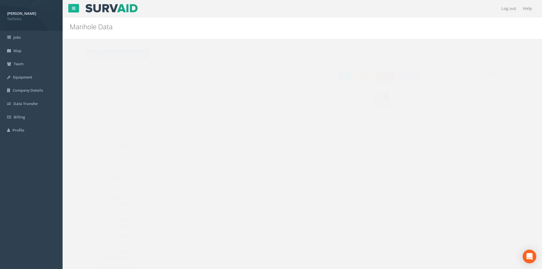
drag, startPoint x: 115, startPoint y: 52, endPoint x: 111, endPoint y: 52, distance: 4.5
click at [115, 52] on button "Back to SP241200 Manholes" at bounding box center [106, 54] width 63 height 10
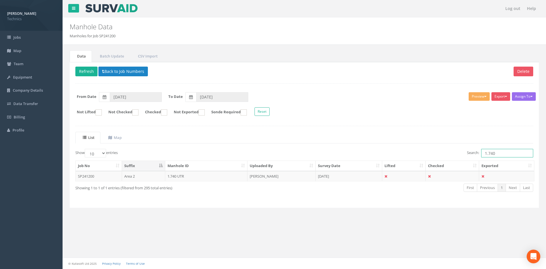
click at [500, 155] on input "1.740" at bounding box center [507, 153] width 52 height 9
type input "1.508"
click at [390, 174] on td at bounding box center [404, 176] width 44 height 10
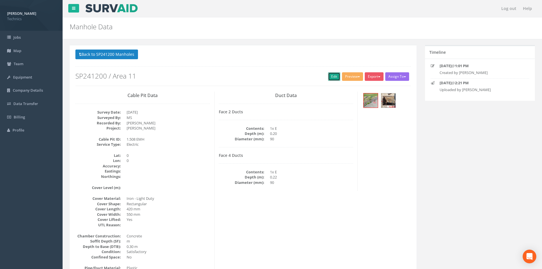
click at [330, 75] on link "Edit" at bounding box center [334, 76] width 12 height 9
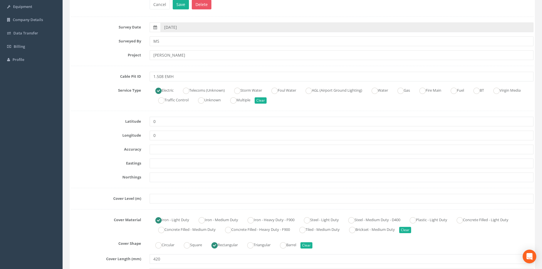
scroll to position [85, 0]
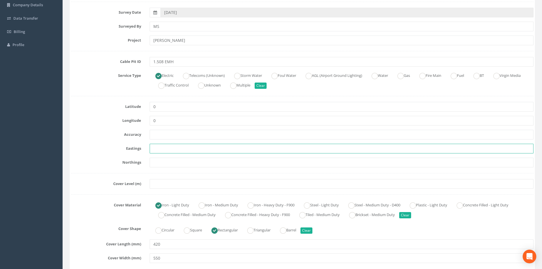
click at [160, 149] on input "text" at bounding box center [342, 149] width 384 height 10
paste input "428310.9980"
type input "428310.9980"
click at [171, 164] on input "text" at bounding box center [342, 163] width 384 height 10
paste input "205306.8320"
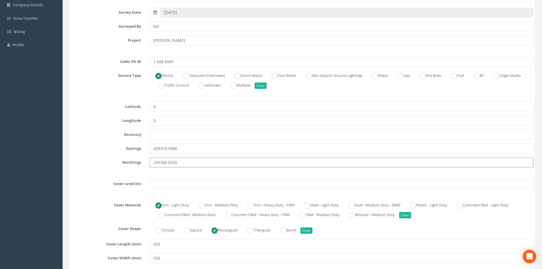
type input "205306.8320"
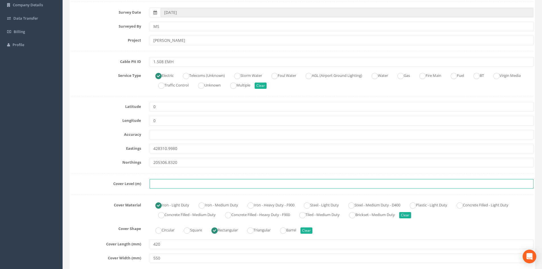
click at [157, 183] on input "text" at bounding box center [342, 184] width 384 height 10
paste input "83.6880"
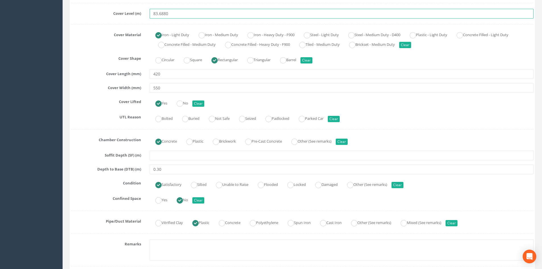
scroll to position [256, 0]
type input "83.6880"
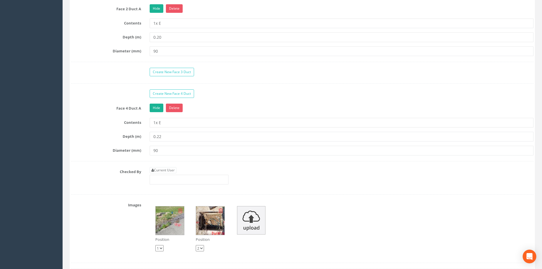
scroll to position [569, 0]
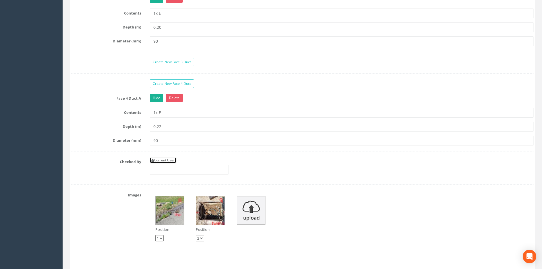
click at [167, 161] on link "Current User" at bounding box center [163, 160] width 27 height 6
type input "[PERSON_NAME]"
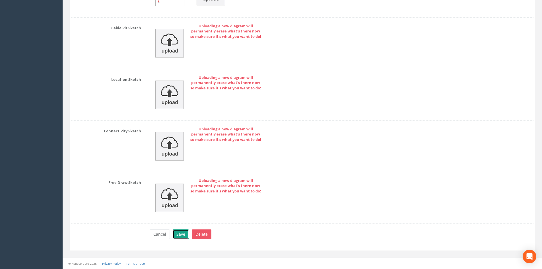
click at [183, 230] on button "Save" at bounding box center [181, 234] width 16 height 10
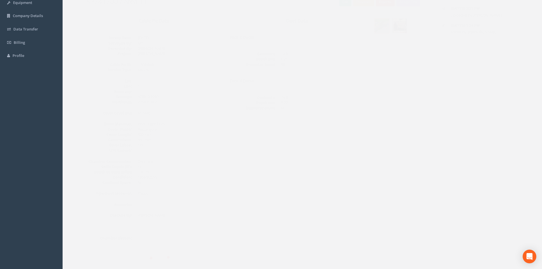
scroll to position [0, 0]
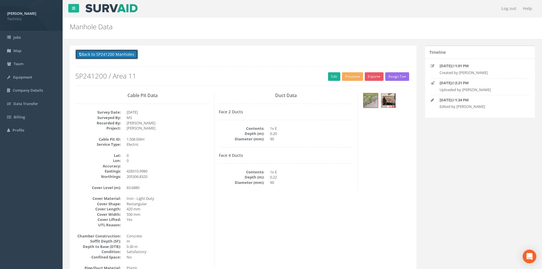
click at [107, 58] on button "Back to SP241200 Manholes" at bounding box center [106, 54] width 63 height 10
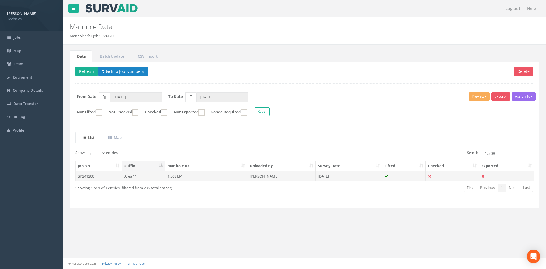
click at [280, 175] on td "[PERSON_NAME]" at bounding box center [281, 176] width 68 height 10
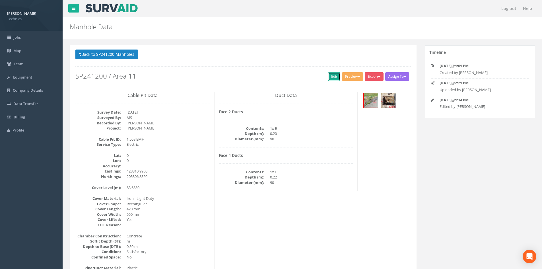
click at [334, 78] on link "Edit" at bounding box center [334, 76] width 12 height 9
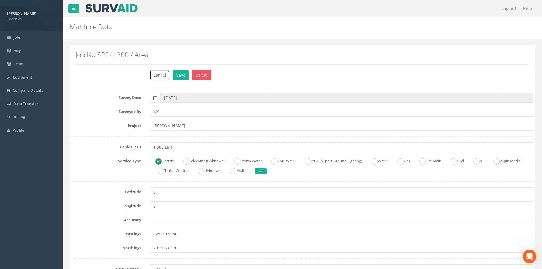
click at [162, 75] on button "Cancel" at bounding box center [160, 75] width 20 height 10
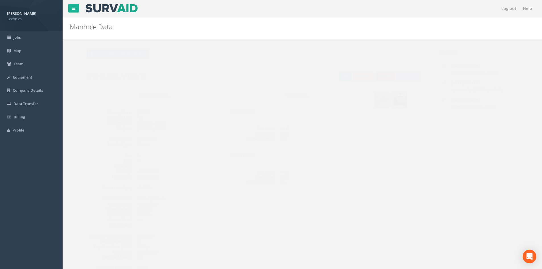
click at [116, 52] on button "Back to SP241200 Manholes" at bounding box center [106, 54] width 63 height 10
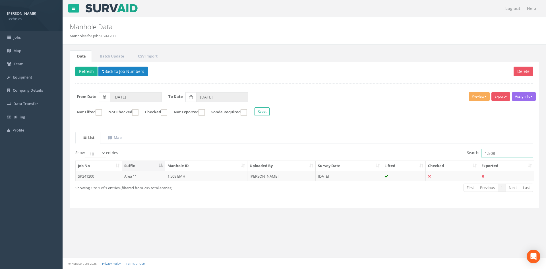
click at [506, 153] on input "1.508" at bounding box center [507, 153] width 52 height 9
type input "1.507"
click at [395, 179] on td at bounding box center [404, 176] width 44 height 10
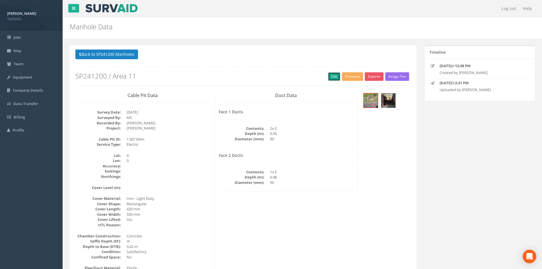
click at [334, 78] on link "Edit" at bounding box center [334, 76] width 12 height 9
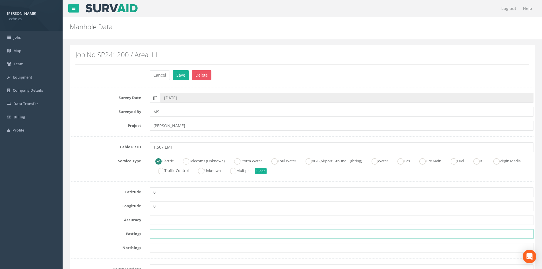
click at [152, 235] on input "text" at bounding box center [342, 234] width 384 height 10
paste input "428305.3100"
type input "428305.3100"
click at [164, 247] on input "text" at bounding box center [342, 248] width 384 height 10
paste input "205304.8420"
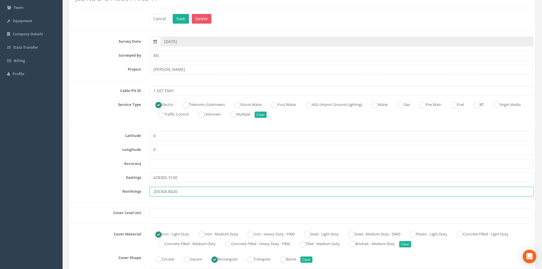
scroll to position [57, 0]
type input "205304.8420"
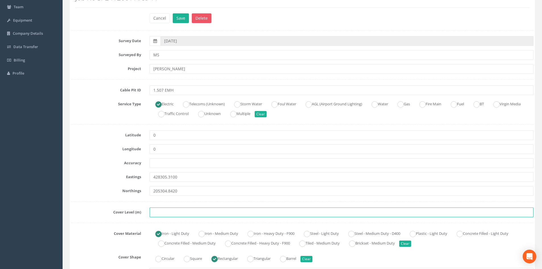
click at [155, 212] on input "text" at bounding box center [342, 212] width 384 height 10
paste input "83.5550"
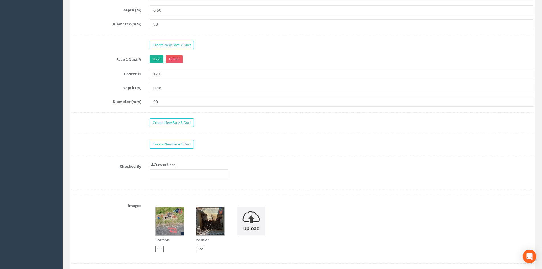
scroll to position [569, 0]
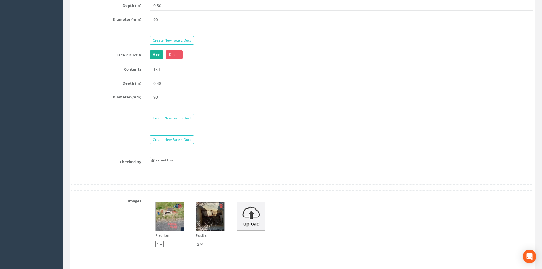
type input "83.5550"
click at [174, 159] on link "Current User" at bounding box center [163, 160] width 27 height 6
type input "[PERSON_NAME]"
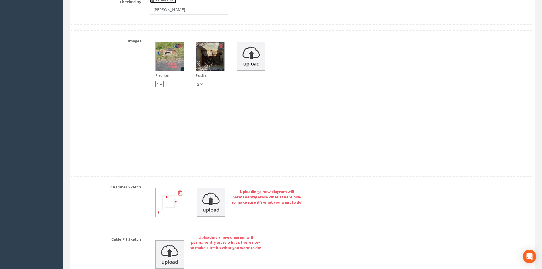
scroll to position [769, 0]
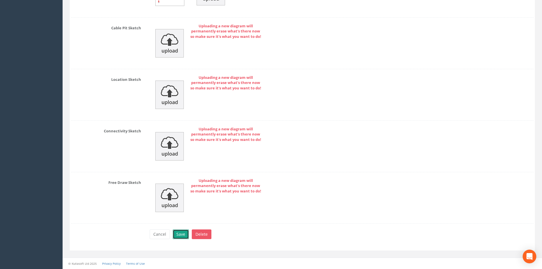
click at [180, 233] on button "Save" at bounding box center [181, 234] width 16 height 10
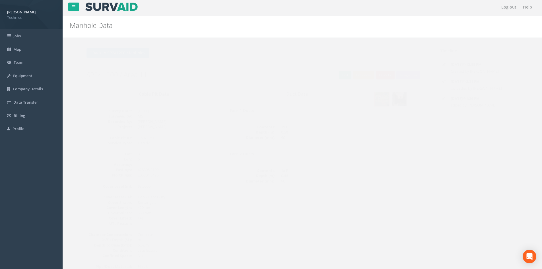
scroll to position [0, 0]
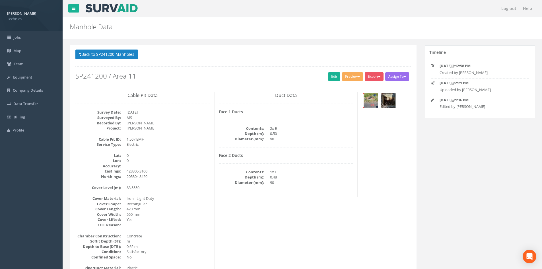
click at [372, 100] on img at bounding box center [370, 100] width 14 height 14
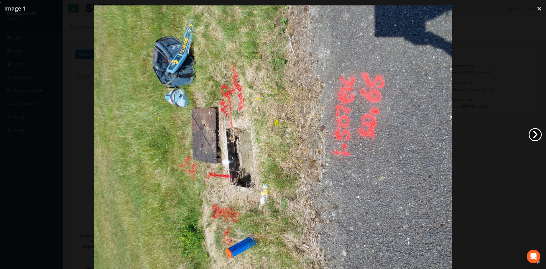
click at [533, 138] on link "›" at bounding box center [535, 134] width 13 height 13
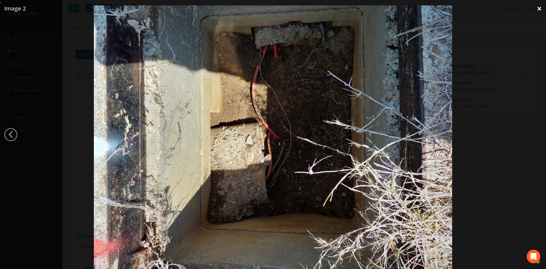
click at [538, 8] on link "×" at bounding box center [539, 8] width 13 height 17
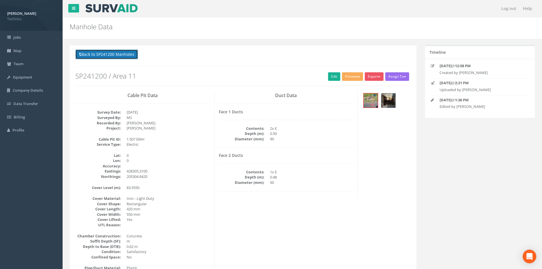
drag, startPoint x: 130, startPoint y: 57, endPoint x: 137, endPoint y: 58, distance: 6.6
click at [130, 57] on button "Back to SP241200 Manholes" at bounding box center [106, 54] width 63 height 10
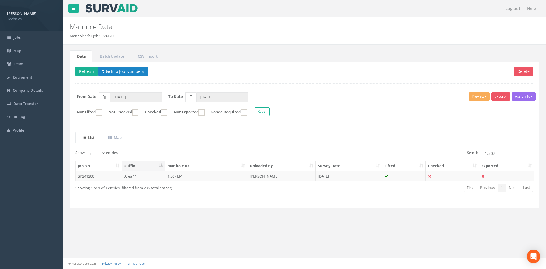
click at [501, 154] on input "1.507" at bounding box center [507, 153] width 52 height 9
type input "1.506"
click at [344, 173] on td "[DATE]" at bounding box center [349, 176] width 67 height 10
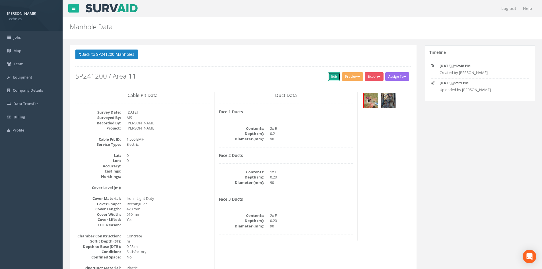
click at [334, 78] on link "Edit" at bounding box center [334, 76] width 12 height 9
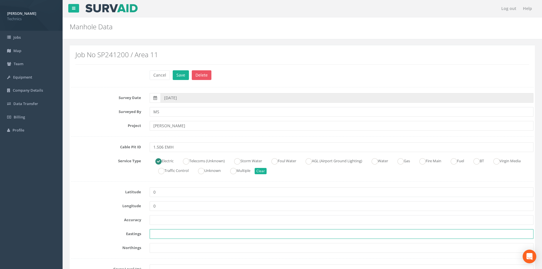
click at [162, 233] on input "text" at bounding box center [342, 234] width 384 height 10
paste input "428303.7570"
type input "428303.7570"
click at [168, 250] on input "text" at bounding box center [342, 248] width 384 height 10
paste input "205336.3720"
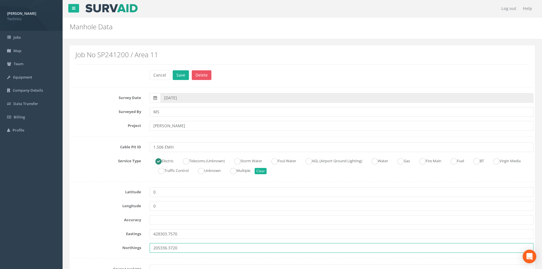
type input "205336.3720"
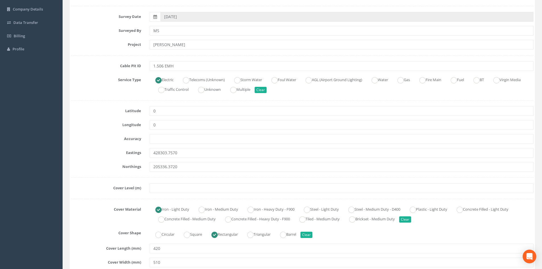
scroll to position [85, 0]
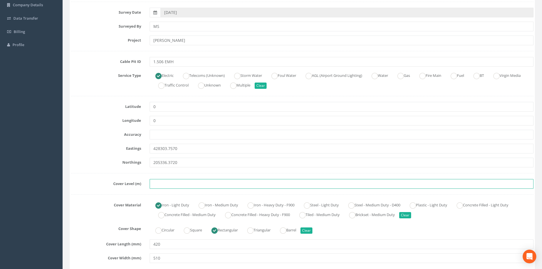
click at [163, 185] on input "text" at bounding box center [342, 184] width 384 height 10
paste input "83.8910"
type input "83.8910"
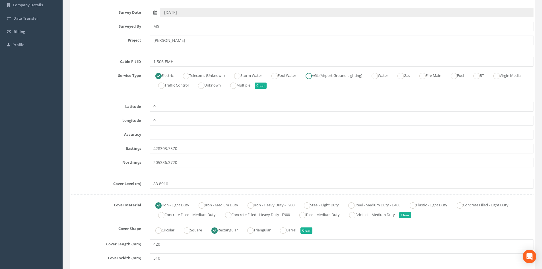
click at [318, 78] on label "AGL (Airport Ground Lighting)" at bounding box center [331, 75] width 62 height 8
radio input "false"
radio input "true"
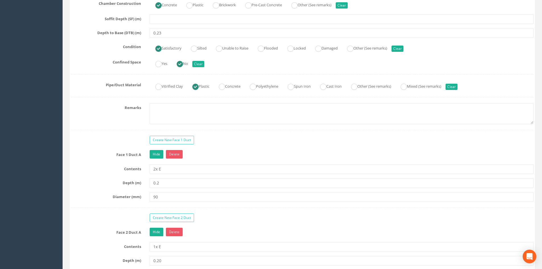
scroll to position [426, 0]
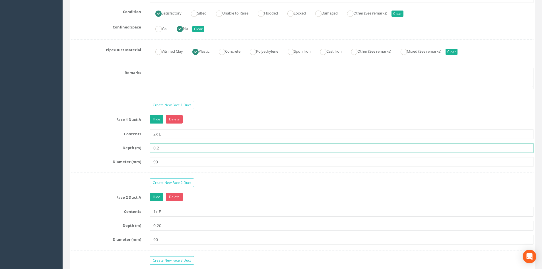
click at [172, 146] on input "0.2" at bounding box center [342, 148] width 384 height 10
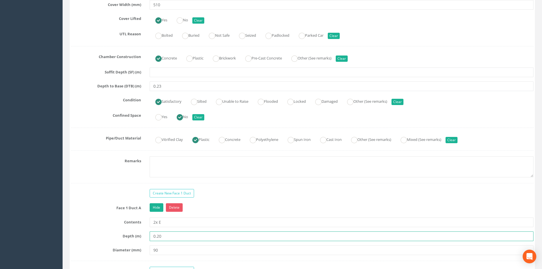
scroll to position [370, 0]
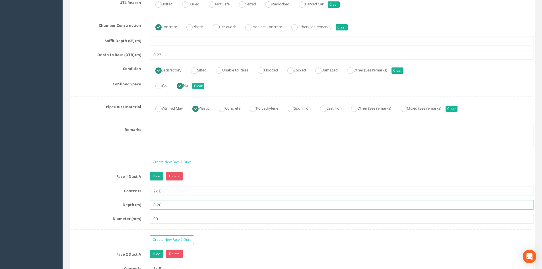
type input "0.20"
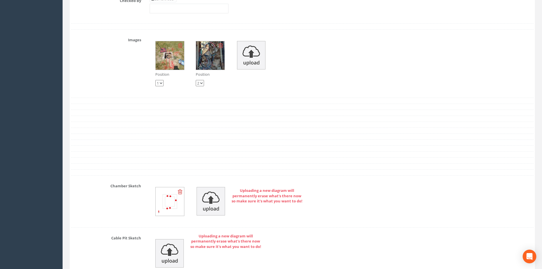
scroll to position [711, 0]
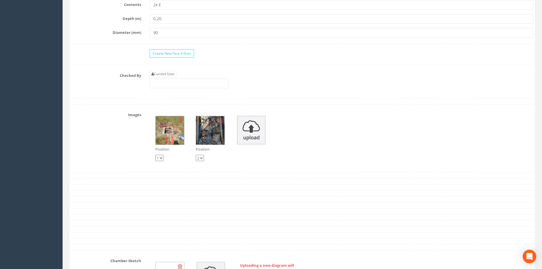
click at [175, 135] on img at bounding box center [170, 130] width 28 height 28
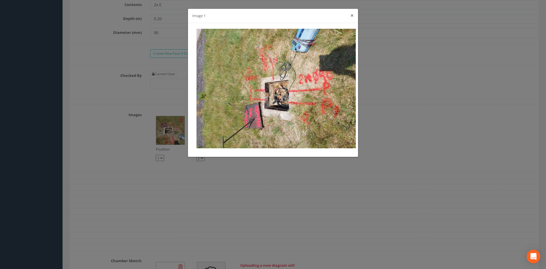
click at [351, 15] on button "×" at bounding box center [351, 16] width 3 height 6
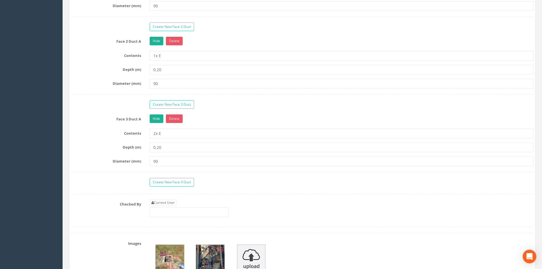
scroll to position [626, 0]
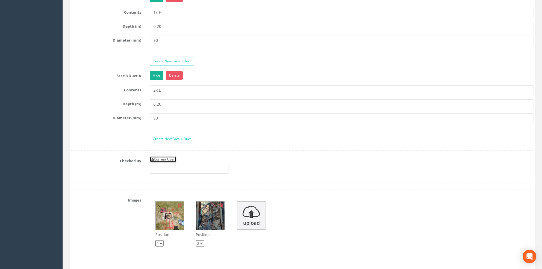
click at [163, 159] on link "Current User" at bounding box center [163, 159] width 27 height 6
type input "[PERSON_NAME]"
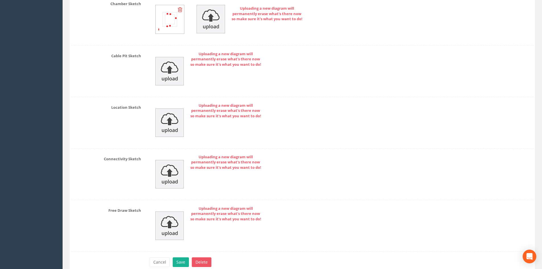
scroll to position [995, 0]
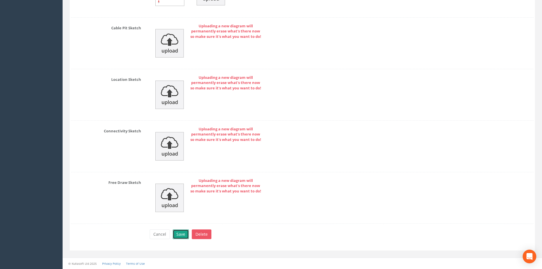
click at [183, 230] on button "Save" at bounding box center [181, 234] width 16 height 10
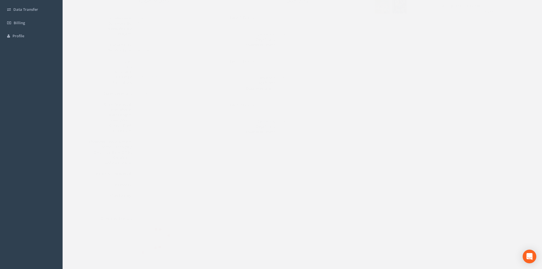
scroll to position [0, 0]
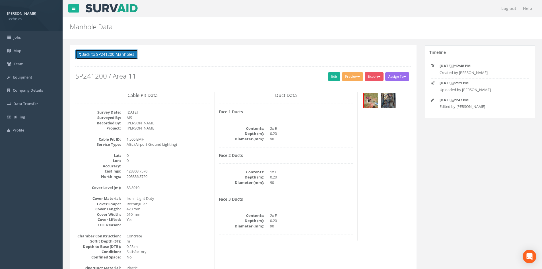
click at [103, 55] on button "Back to SP241200 Manholes" at bounding box center [106, 54] width 63 height 10
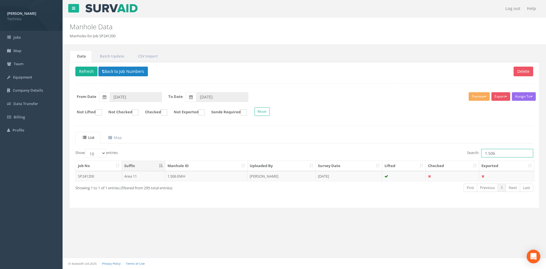
click at [501, 153] on input "1.506" at bounding box center [507, 153] width 52 height 9
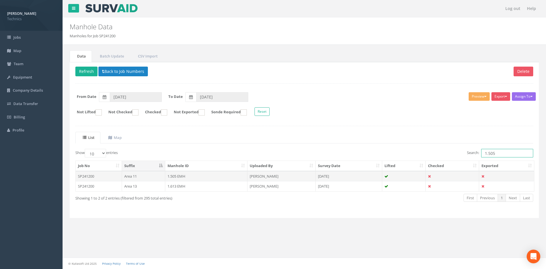
type input "1.505"
click at [212, 177] on td "1.505 EMH" at bounding box center [206, 176] width 82 height 10
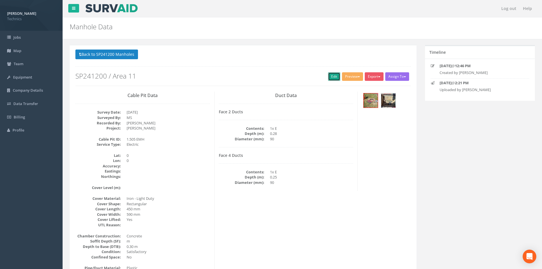
click at [334, 76] on link "Edit" at bounding box center [334, 76] width 12 height 9
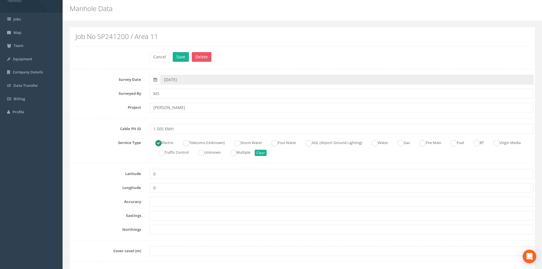
scroll to position [28, 0]
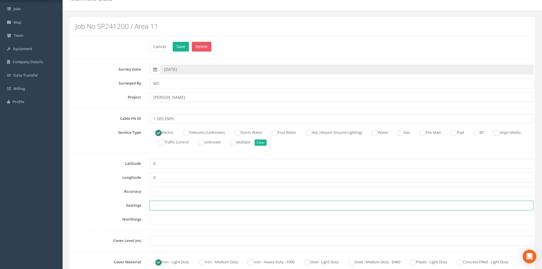
click at [161, 207] on input "text" at bounding box center [342, 205] width 384 height 10
paste input "428306.6030"
type input "428306.6030"
click at [160, 220] on input "text" at bounding box center [342, 219] width 384 height 10
paste input "205337.2480"
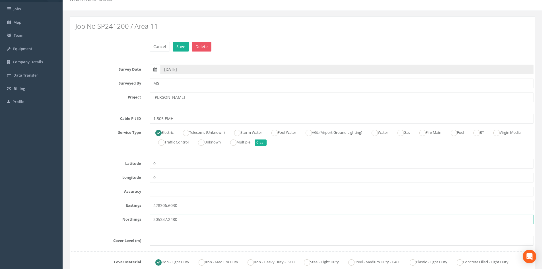
type input "205337.2480"
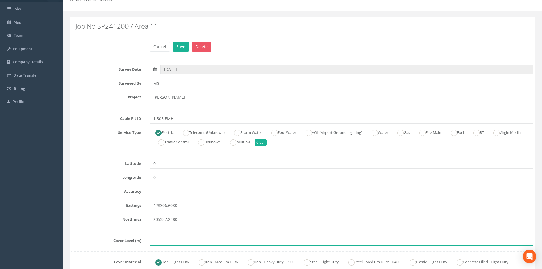
click at [156, 241] on input "text" at bounding box center [342, 241] width 384 height 10
paste input "84.0080"
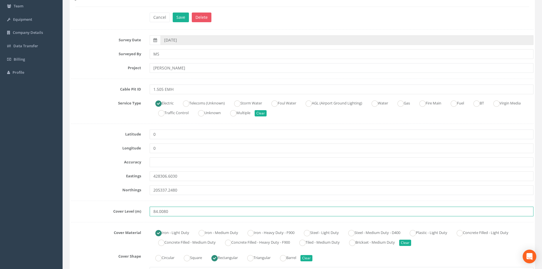
scroll to position [85, 0]
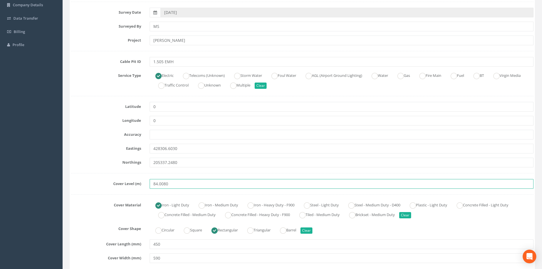
type input "84.0080"
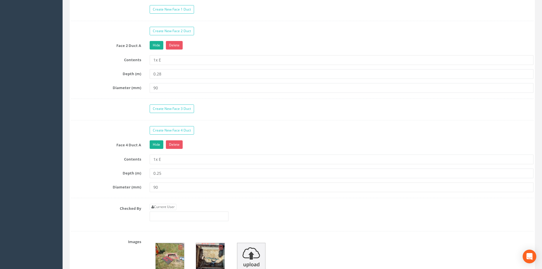
scroll to position [597, 0]
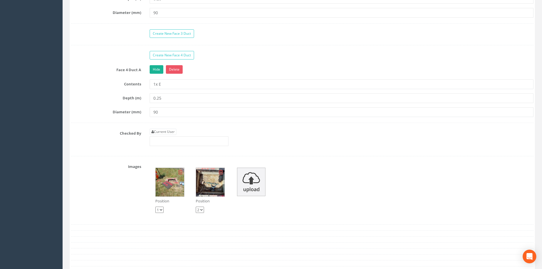
click at [176, 183] on img at bounding box center [170, 182] width 28 height 28
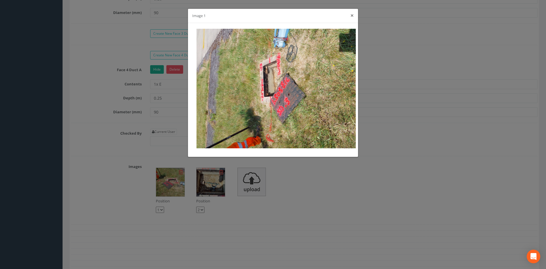
click at [352, 16] on button "×" at bounding box center [351, 16] width 3 height 6
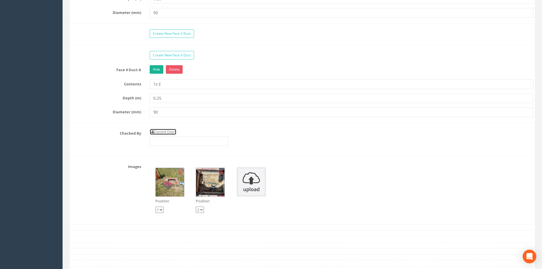
click at [168, 132] on link "Current User" at bounding box center [163, 132] width 27 height 6
type input "[PERSON_NAME]"
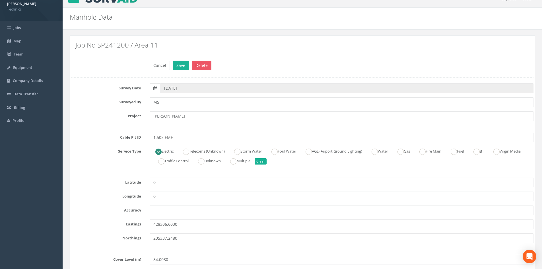
scroll to position [0, 0]
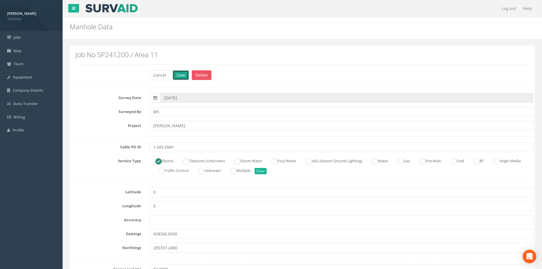
click at [178, 77] on button "Save" at bounding box center [181, 75] width 16 height 10
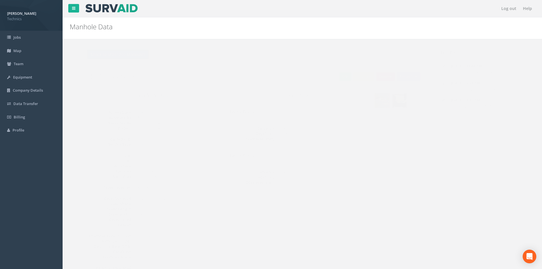
click at [127, 53] on button "Back to SP241200 Manholes" at bounding box center [106, 54] width 63 height 10
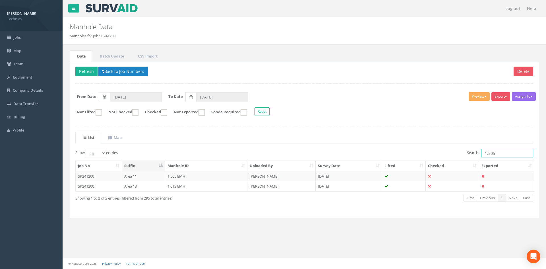
click at [512, 152] on input "1.505" at bounding box center [507, 153] width 52 height 9
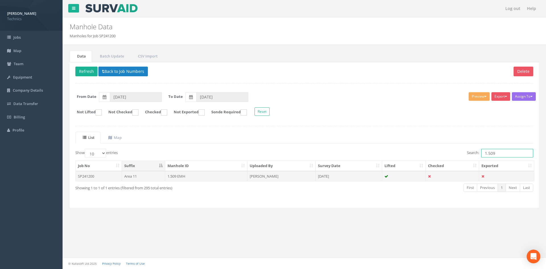
type input "1.509"
click at [341, 176] on td "[DATE]" at bounding box center [349, 176] width 67 height 10
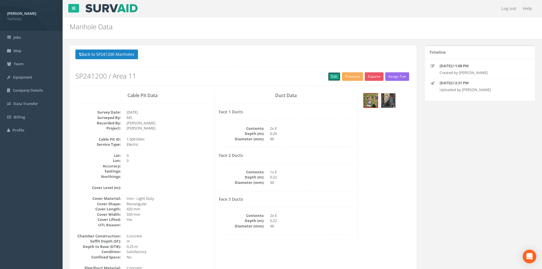
click at [330, 74] on link "Edit" at bounding box center [334, 76] width 12 height 9
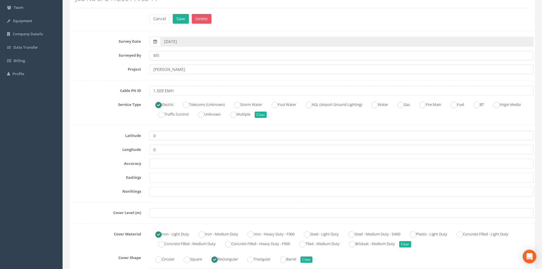
scroll to position [57, 0]
click at [163, 179] on input "text" at bounding box center [342, 177] width 384 height 10
paste input "428296.9250"
type input "428296.9250"
click at [160, 190] on input "text" at bounding box center [342, 191] width 384 height 10
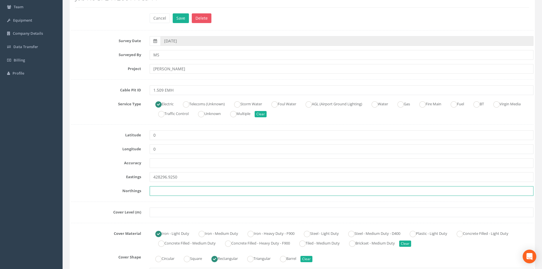
paste input "205368.3540"
type input "205368.3540"
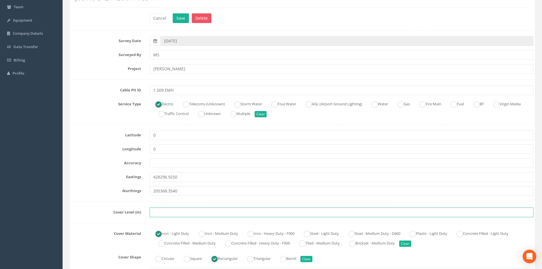
click at [153, 213] on input "text" at bounding box center [342, 212] width 384 height 10
paste input "84.2250"
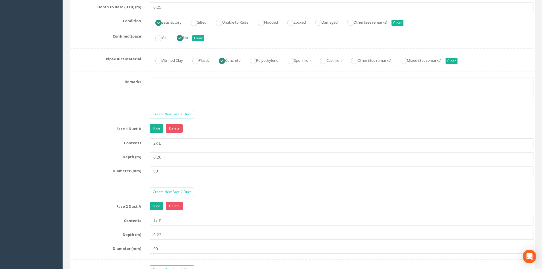
scroll to position [455, 0]
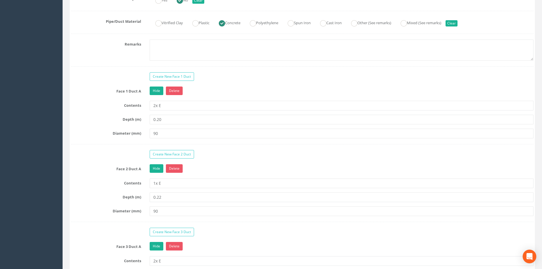
type input "84.2250"
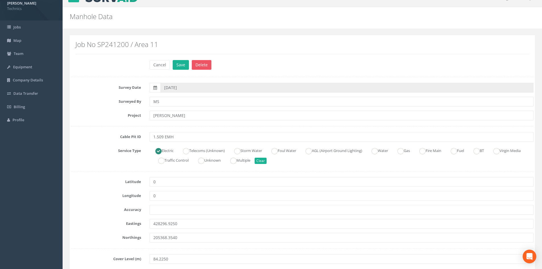
scroll to position [0, 0]
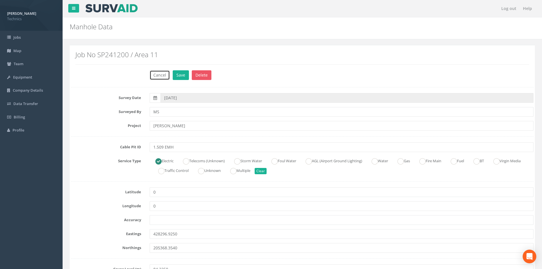
click at [163, 77] on button "Cancel" at bounding box center [160, 75] width 20 height 10
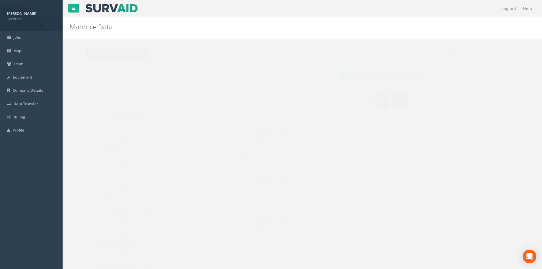
drag, startPoint x: 123, startPoint y: 53, endPoint x: 180, endPoint y: 64, distance: 57.6
click at [124, 53] on button "Back to SP241200 Manholes" at bounding box center [106, 54] width 63 height 10
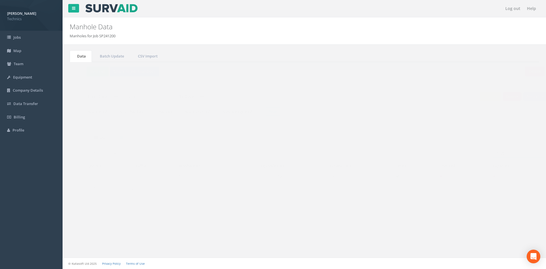
click at [508, 153] on input "1.509" at bounding box center [507, 153] width 52 height 9
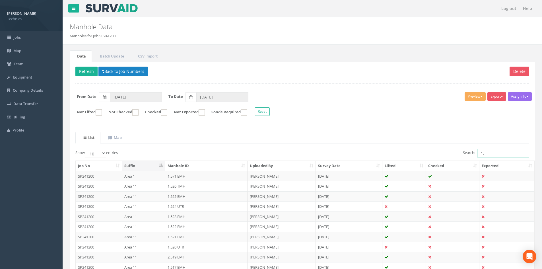
type input "1"
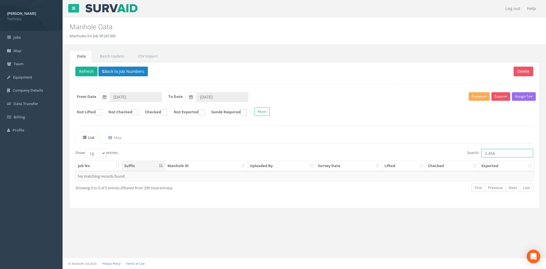
click at [512, 153] on input "2.456" at bounding box center [507, 153] width 52 height 9
type input "2"
type input "1.526"
click at [284, 175] on td "[PERSON_NAME]" at bounding box center [281, 176] width 68 height 10
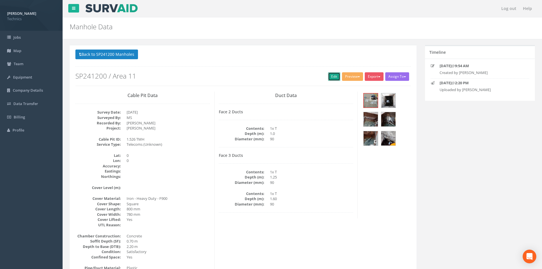
click at [332, 79] on link "Edit" at bounding box center [334, 76] width 12 height 9
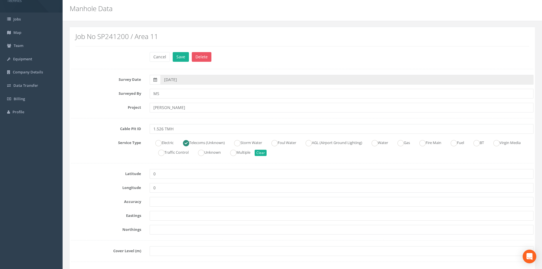
scroll to position [57, 0]
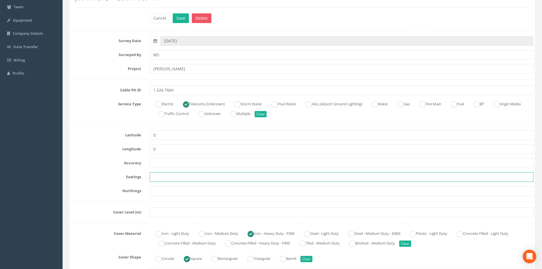
click at [162, 177] on input "text" at bounding box center [342, 177] width 384 height 10
paste input "428545.1862"
type input "428545.1862"
click at [161, 189] on input "text" at bounding box center [342, 191] width 384 height 10
paste input "205402.7281"
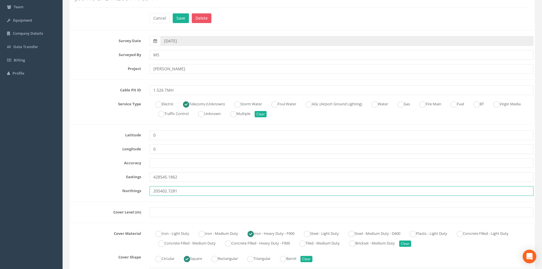
type input "205402.7281"
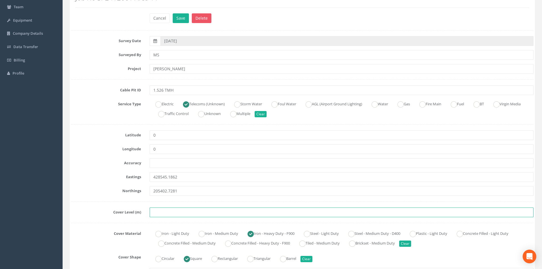
click at [157, 216] on input "text" at bounding box center [342, 212] width 384 height 10
paste input "83.8940"
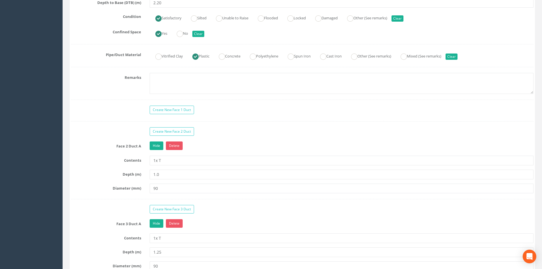
scroll to position [426, 0]
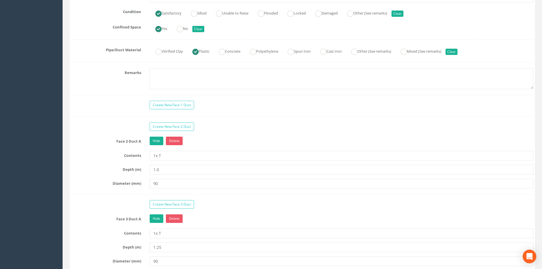
type input "83.8940"
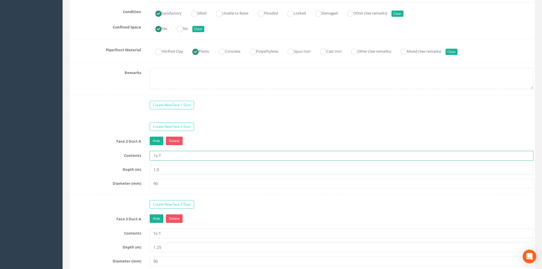
click at [168, 155] on input "1x T" at bounding box center [342, 156] width 384 height 10
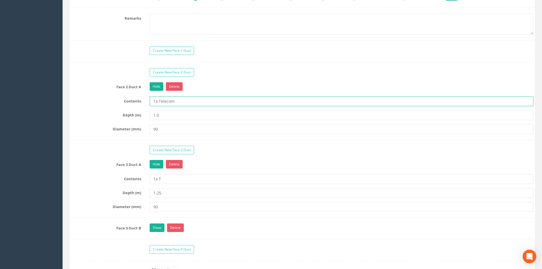
scroll to position [483, 0]
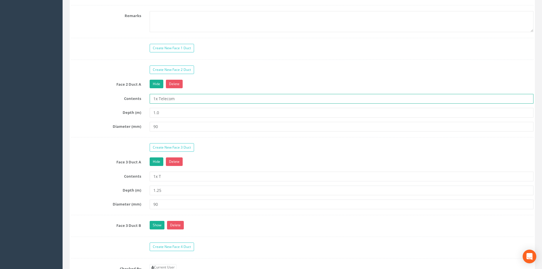
type input "1x Telecom"
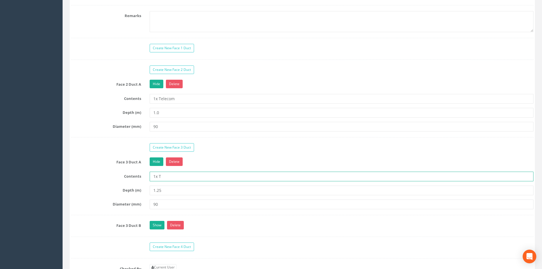
click at [173, 174] on input "1x T" at bounding box center [342, 176] width 384 height 10
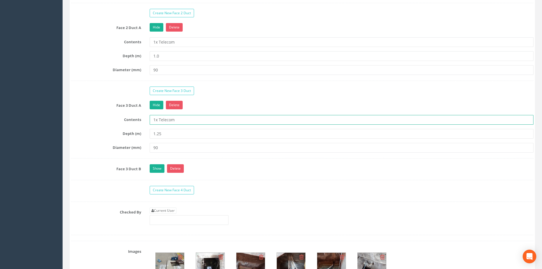
scroll to position [540, 0]
type input "1x Telecom"
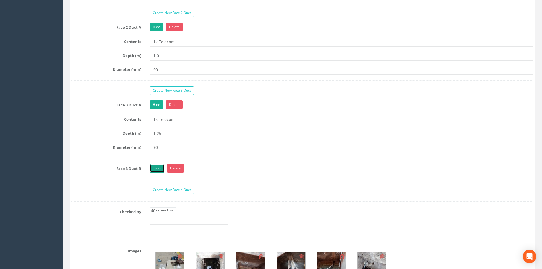
click at [155, 166] on link "Show" at bounding box center [157, 168] width 15 height 9
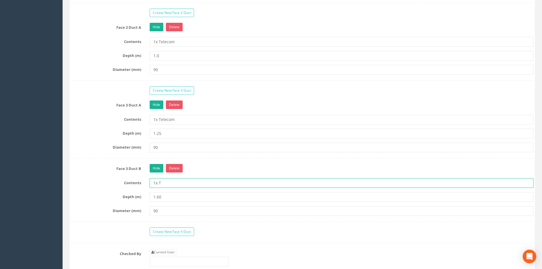
click at [172, 182] on input "1x T" at bounding box center [342, 183] width 384 height 10
type input "1x Telecom"
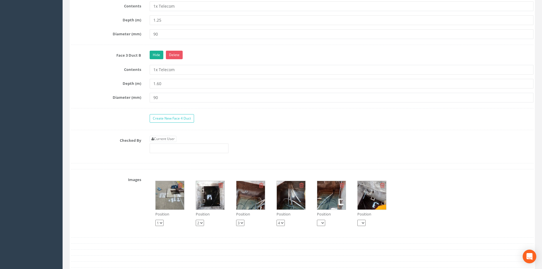
scroll to position [654, 0]
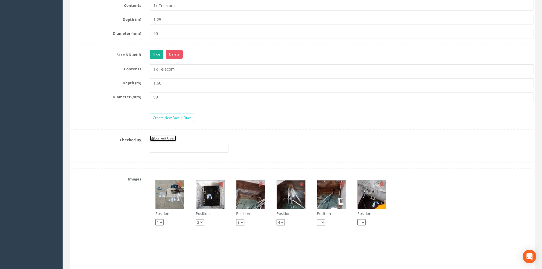
click at [167, 139] on link "Current User" at bounding box center [163, 138] width 27 height 6
type input "[PERSON_NAME]"
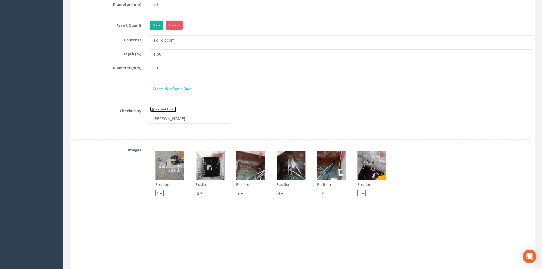
scroll to position [711, 0]
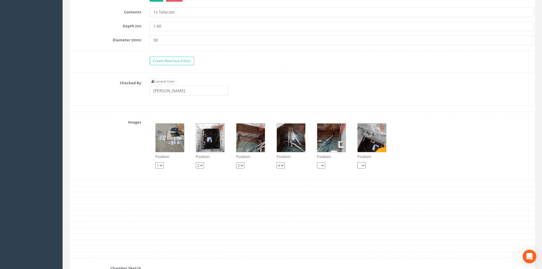
click at [377, 140] on img at bounding box center [371, 137] width 28 height 28
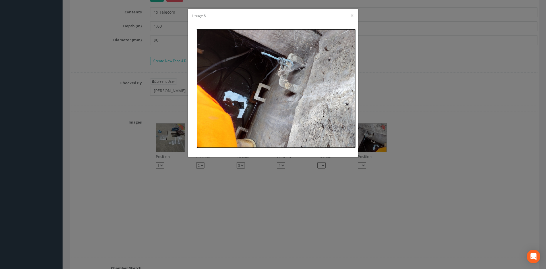
click at [246, 140] on img at bounding box center [275, 88] width 159 height 119
click at [351, 14] on button "×" at bounding box center [351, 16] width 3 height 6
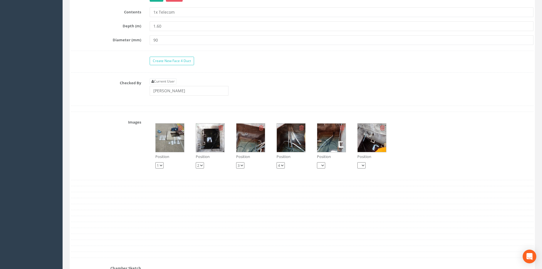
click at [213, 141] on img at bounding box center [210, 137] width 28 height 28
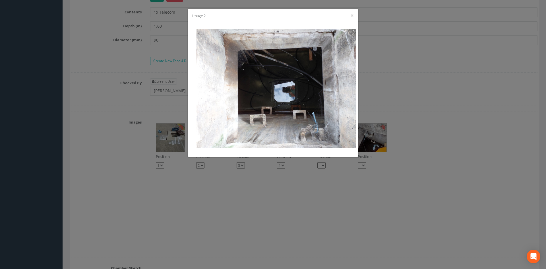
click at [349, 16] on div "Image 2 ×" at bounding box center [273, 16] width 170 height 14
click at [354, 15] on div "Image 2 ×" at bounding box center [273, 16] width 170 height 14
click at [352, 16] on button "×" at bounding box center [351, 16] width 3 height 6
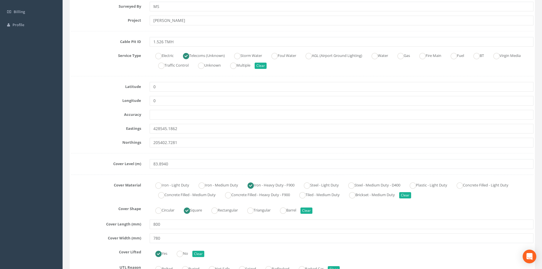
scroll to position [57, 0]
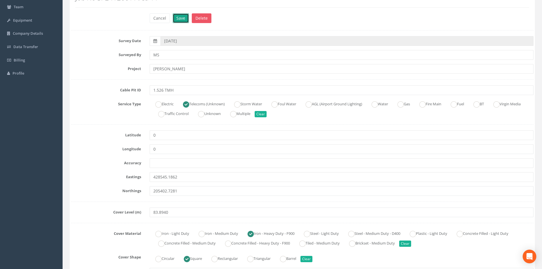
click at [182, 18] on button "Save" at bounding box center [181, 18] width 16 height 10
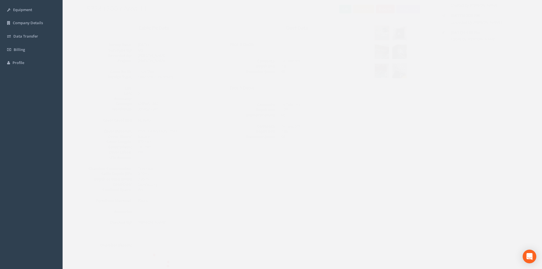
scroll to position [6, 0]
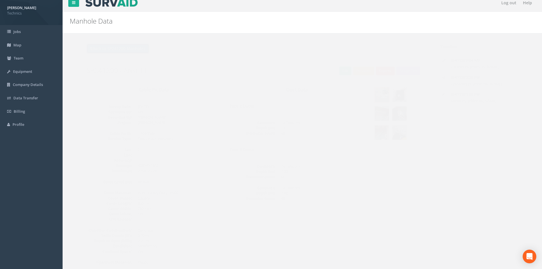
click at [118, 49] on button "Back to SP241200 Manholes" at bounding box center [106, 49] width 63 height 10
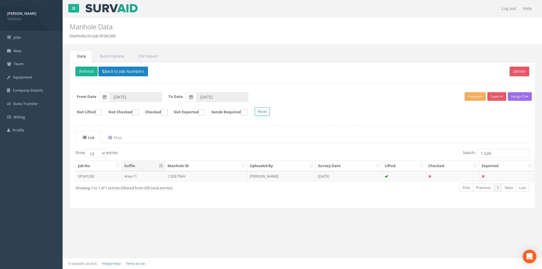
scroll to position [0, 0]
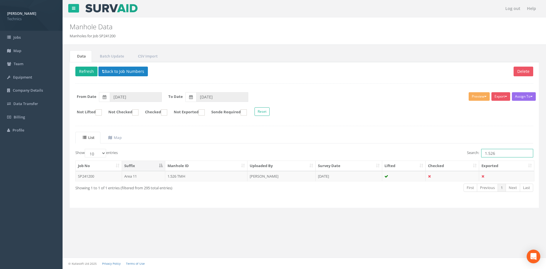
click at [510, 154] on input "1.526" at bounding box center [507, 153] width 52 height 9
type input "1.525"
click at [335, 175] on td "[DATE]" at bounding box center [349, 176] width 67 height 10
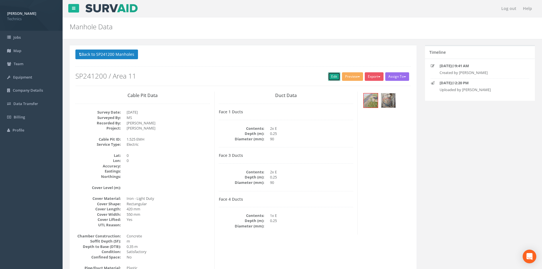
click at [330, 76] on link "Edit" at bounding box center [334, 76] width 12 height 9
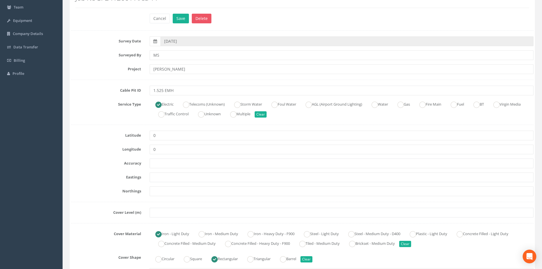
scroll to position [57, 0]
click at [160, 177] on input "text" at bounding box center [342, 177] width 384 height 10
paste input "428555.3270"
type input "428555.3270"
click at [153, 189] on input "text" at bounding box center [342, 191] width 384 height 10
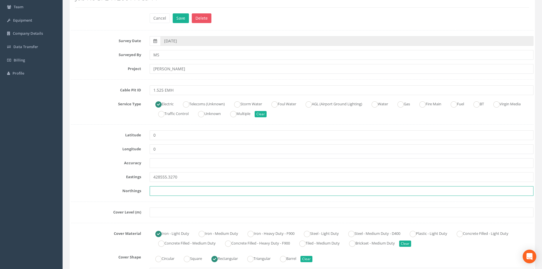
paste input "205412.0230"
type input "205412.0230"
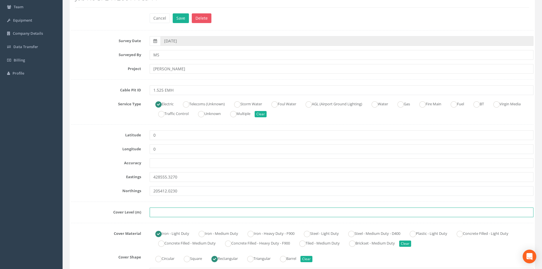
click at [169, 216] on input "text" at bounding box center [342, 212] width 384 height 10
paste input "83.8760"
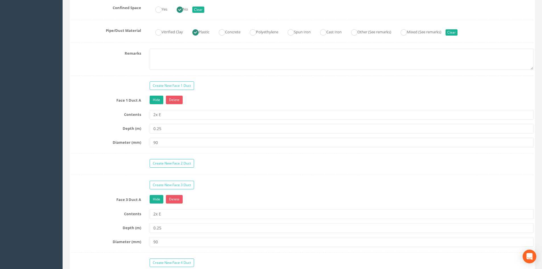
scroll to position [455, 0]
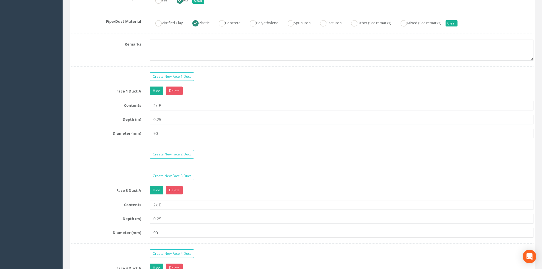
type input "83.8760"
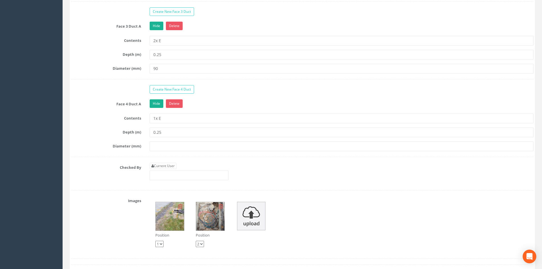
scroll to position [654, 0]
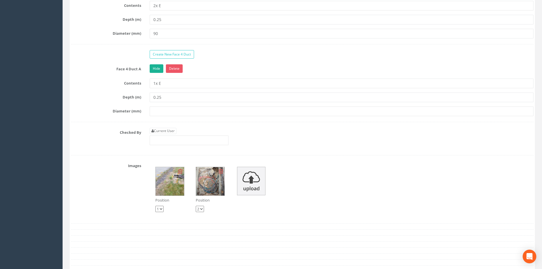
click at [175, 186] on img at bounding box center [170, 181] width 28 height 28
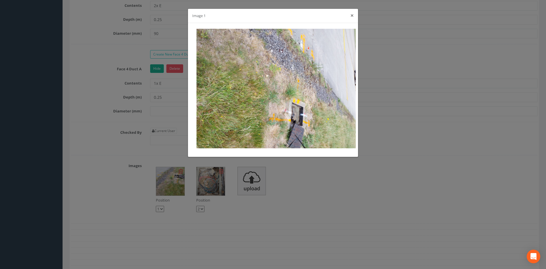
click at [352, 14] on button "×" at bounding box center [351, 16] width 3 height 6
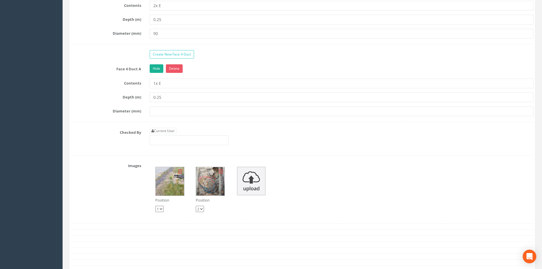
click at [215, 182] on img at bounding box center [210, 181] width 28 height 28
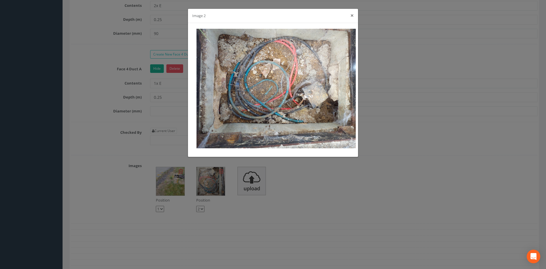
click at [353, 16] on button "×" at bounding box center [351, 16] width 3 height 6
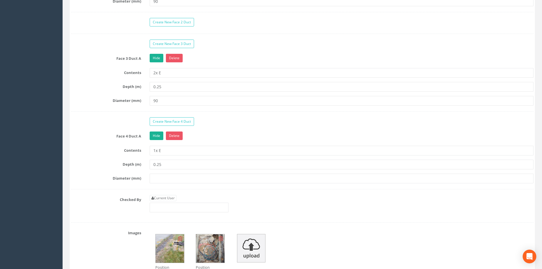
scroll to position [597, 0]
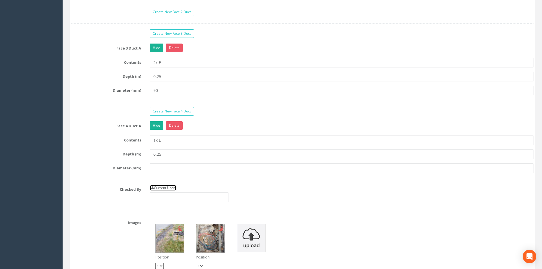
click at [164, 188] on link "Current User" at bounding box center [163, 188] width 27 height 6
type input "[PERSON_NAME]"
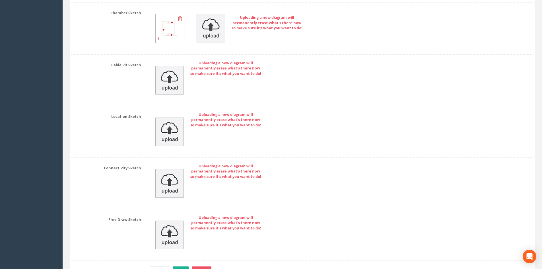
scroll to position [989, 0]
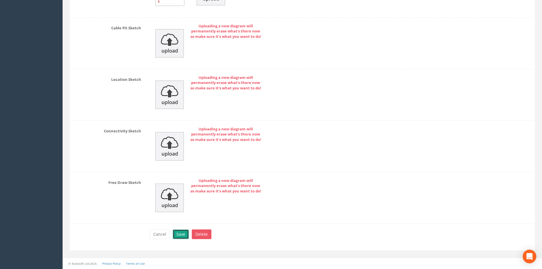
click at [183, 229] on button "Save" at bounding box center [181, 234] width 16 height 10
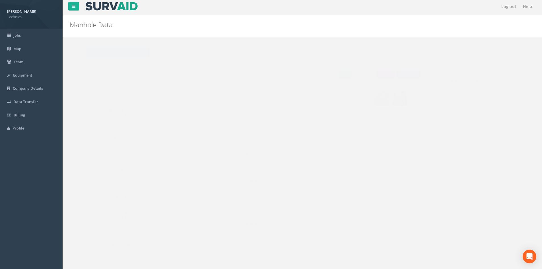
scroll to position [0, 0]
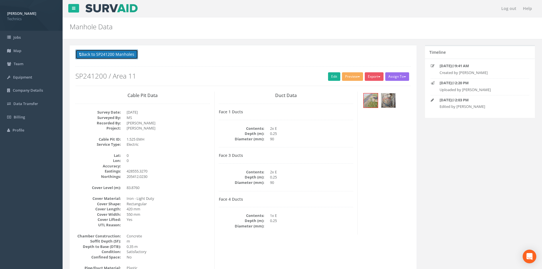
drag, startPoint x: 120, startPoint y: 52, endPoint x: 170, endPoint y: 65, distance: 51.0
click at [120, 52] on button "Back to SP241200 Manholes" at bounding box center [106, 54] width 63 height 10
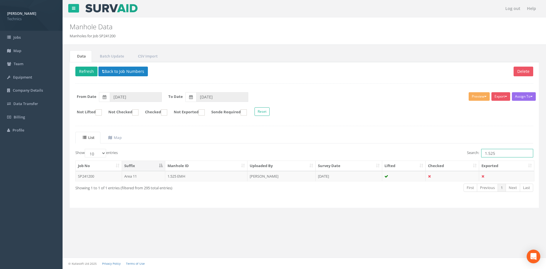
click at [501, 155] on input "1.525" at bounding box center [507, 153] width 52 height 9
type input "1.524"
click at [334, 175] on td "[DATE]" at bounding box center [349, 176] width 67 height 10
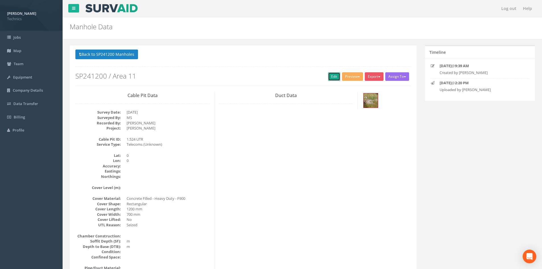
click at [332, 76] on link "Edit" at bounding box center [334, 76] width 12 height 9
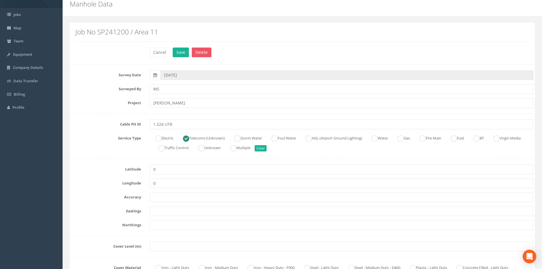
scroll to position [57, 0]
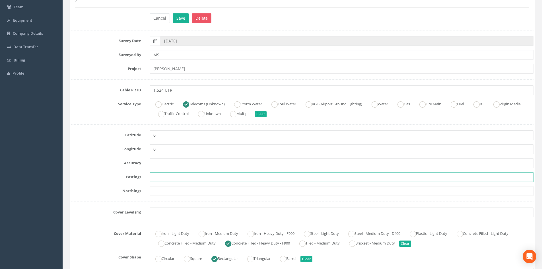
click at [157, 175] on input "text" at bounding box center [342, 177] width 384 height 10
paste input "428558.0850"
type input "428558.0850"
click at [163, 191] on input "text" at bounding box center [342, 191] width 384 height 10
paste input "205423.6840"
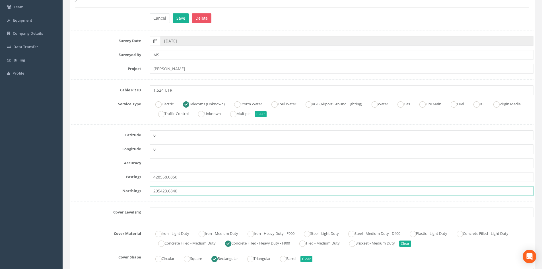
type input "205423.6840"
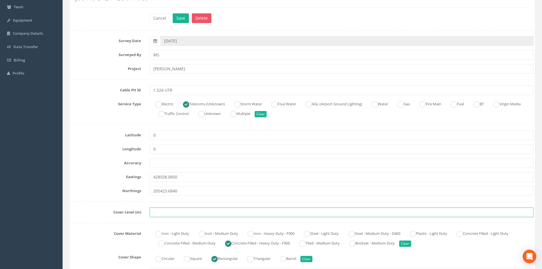
click at [183, 216] on input "text" at bounding box center [342, 212] width 384 height 10
paste input "83.5810"
type input "83.5810"
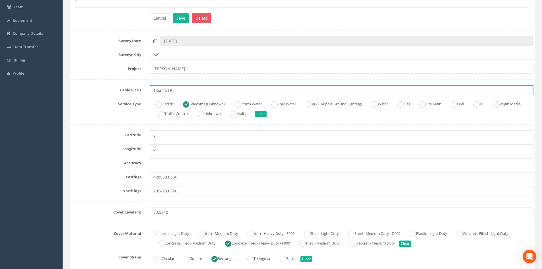
click at [181, 92] on input "1.524 UTR" at bounding box center [342, 90] width 384 height 10
click at [170, 90] on input "1.524 TIC(U)" at bounding box center [342, 90] width 384 height 10
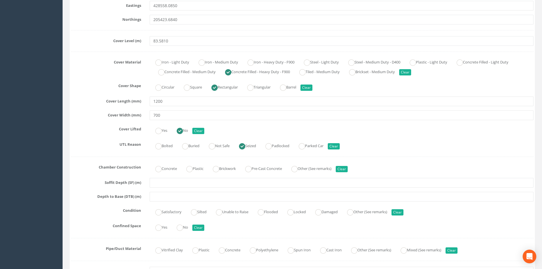
scroll to position [256, 0]
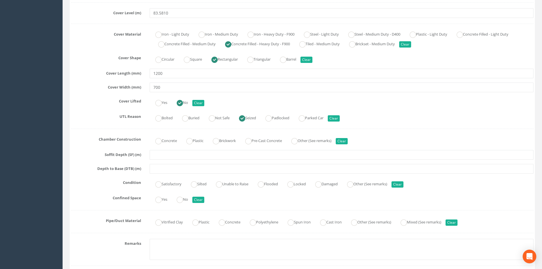
type input "1.524 TIC (U)"
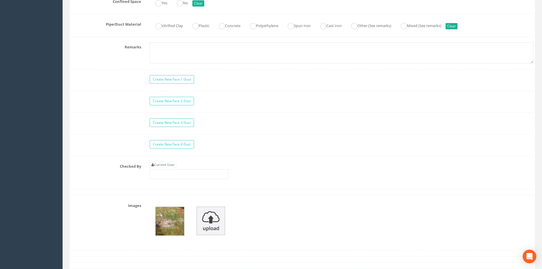
scroll to position [455, 0]
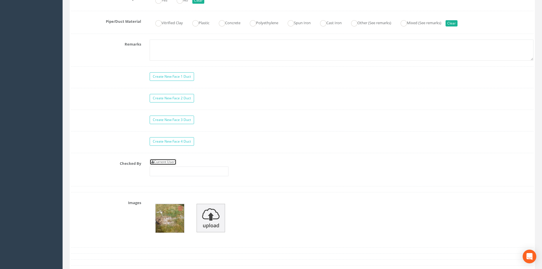
click at [173, 161] on link "Current User" at bounding box center [163, 162] width 27 height 6
type input "[PERSON_NAME]"
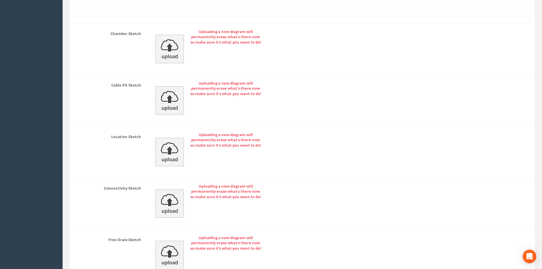
scroll to position [814, 0]
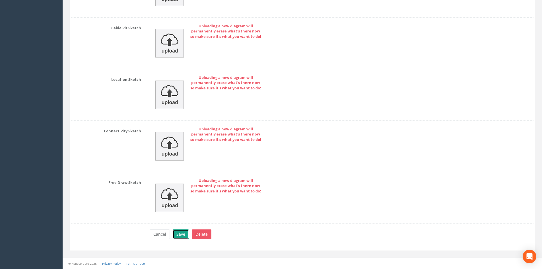
click at [175, 238] on button "Save" at bounding box center [181, 234] width 16 height 10
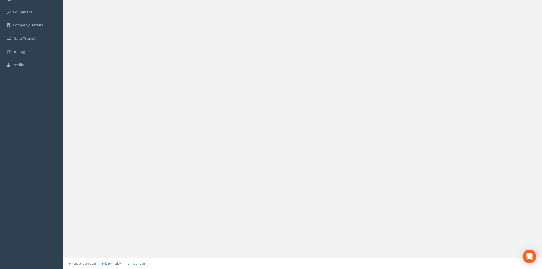
click at [329, 13] on link "Edit" at bounding box center [334, 11] width 12 height 9
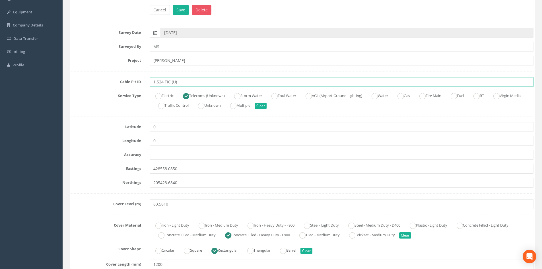
click at [170, 82] on input "1.524 TIC (U)" at bounding box center [342, 82] width 384 height 10
type input "1.524 TMH (U)"
click at [183, 7] on button "Save" at bounding box center [181, 10] width 16 height 10
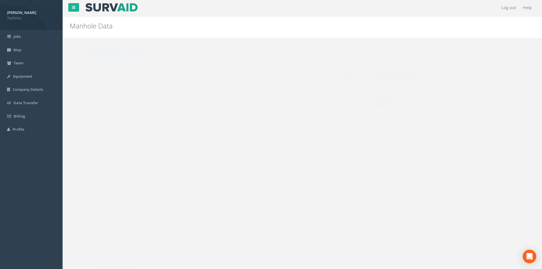
scroll to position [0, 0]
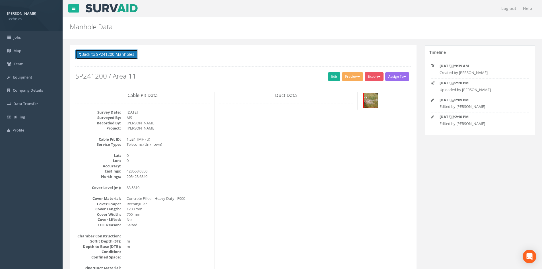
drag, startPoint x: 111, startPoint y: 52, endPoint x: 302, endPoint y: 69, distance: 191.8
click at [111, 52] on button "Back to SP241200 Manholes" at bounding box center [106, 54] width 63 height 10
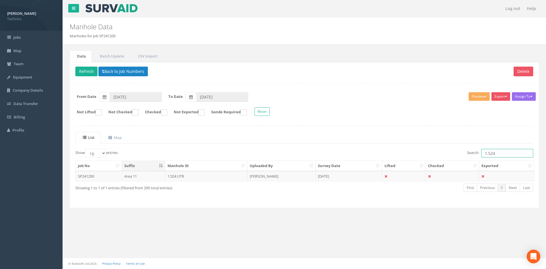
drag, startPoint x: 504, startPoint y: 155, endPoint x: 432, endPoint y: 157, distance: 72.0
click at [432, 157] on div "Search: 1.524" at bounding box center [420, 154] width 225 height 10
type input "2.449"
click at [105, 73] on button "Back to Job Numbers" at bounding box center [122, 72] width 49 height 10
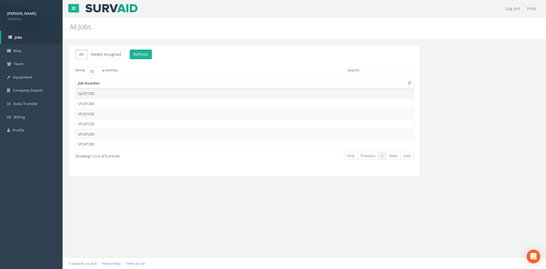
click at [101, 92] on td "Sp251200" at bounding box center [245, 93] width 338 height 10
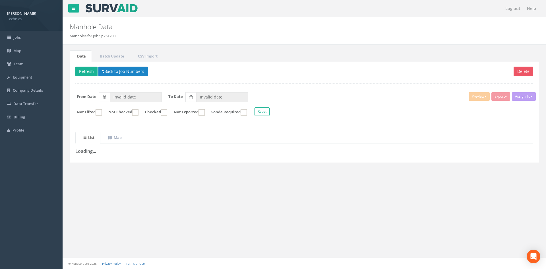
type input "[DATE]"
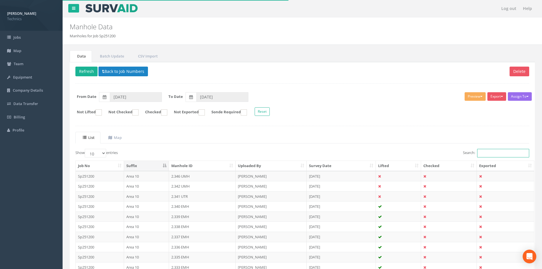
click at [485, 153] on input "Search:" at bounding box center [503, 153] width 52 height 9
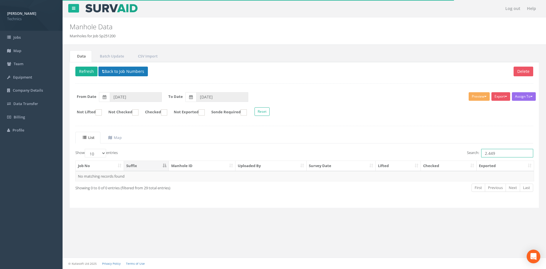
type input "2.449"
click at [113, 72] on button "Back to Job Numbers" at bounding box center [122, 72] width 49 height 10
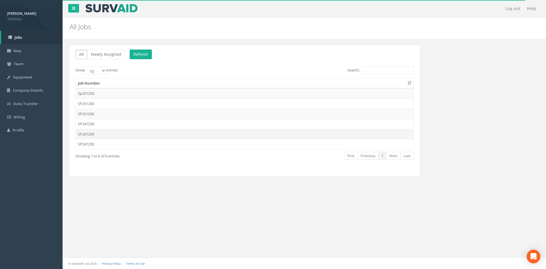
click at [99, 132] on td "SP241200" at bounding box center [245, 134] width 338 height 10
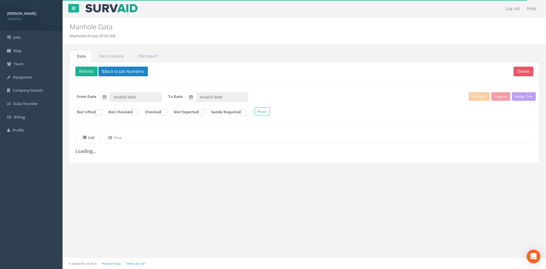
type input "[DATE]"
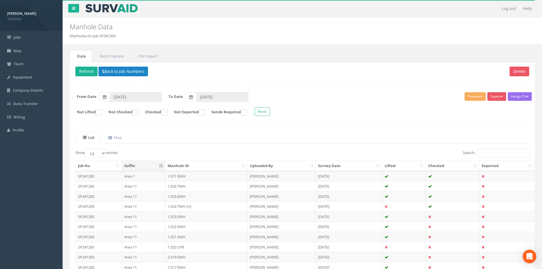
click at [260, 164] on th "Uploaded By" at bounding box center [281, 166] width 68 height 10
click at [274, 167] on th "Uploaded By" at bounding box center [281, 166] width 68 height 10
click at [108, 72] on button "Back to Job Numbers" at bounding box center [122, 72] width 49 height 10
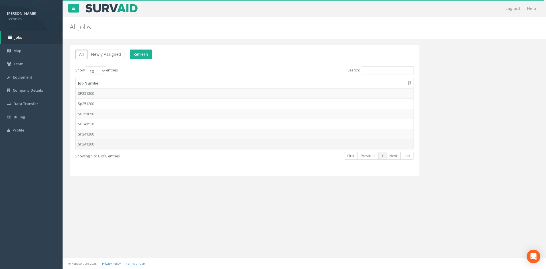
click at [105, 141] on td "SP241200" at bounding box center [245, 144] width 338 height 10
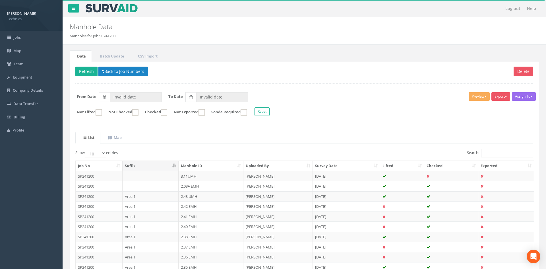
type input "[DATE]"
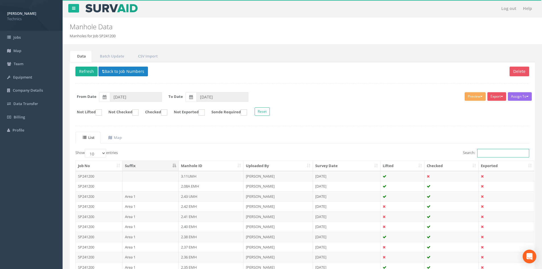
click at [487, 152] on input "Search:" at bounding box center [503, 153] width 52 height 9
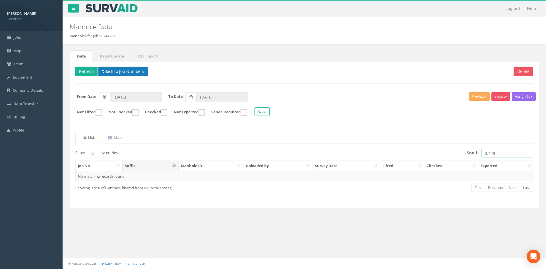
type input "2.449"
click at [105, 73] on button "Back to Job Numbers" at bounding box center [122, 72] width 49 height 10
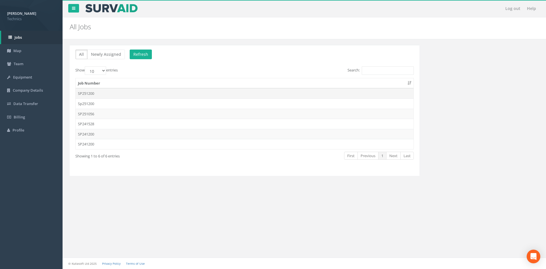
click at [102, 95] on td "SP251200" at bounding box center [245, 93] width 338 height 10
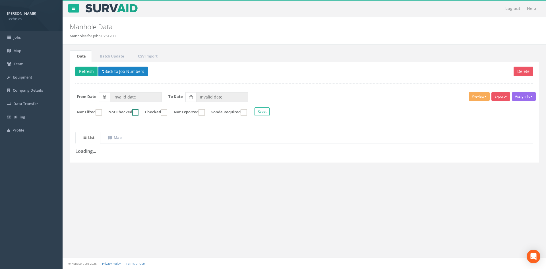
type input "[DATE]"
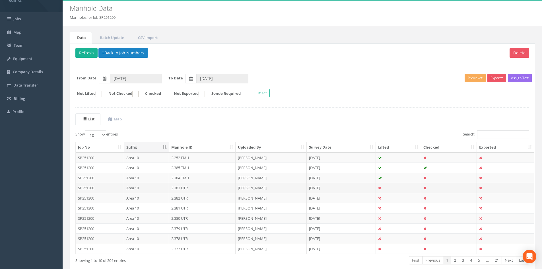
scroll to position [28, 0]
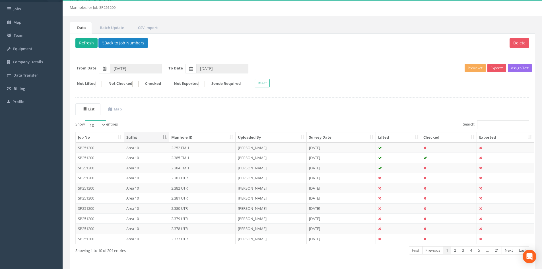
click at [102, 125] on select "10 25 50 100" at bounding box center [95, 124] width 21 height 9
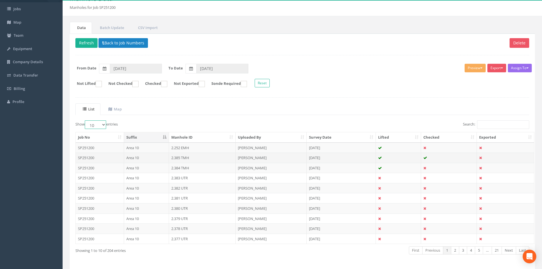
select select "100"
click at [86, 120] on select "10 25 50 100" at bounding box center [95, 124] width 21 height 9
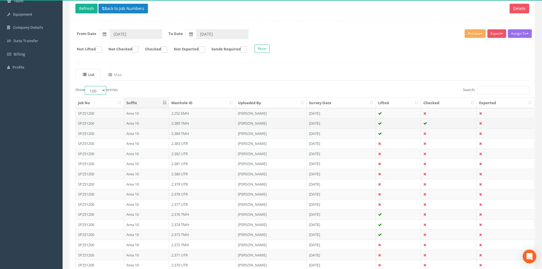
scroll to position [57, 0]
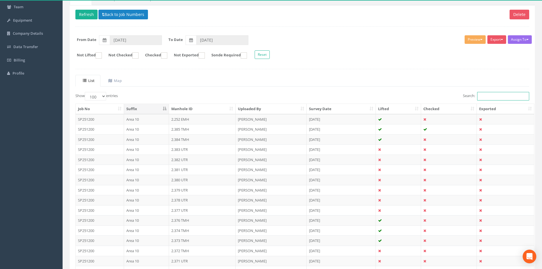
click at [494, 98] on input "Search:" at bounding box center [503, 96] width 52 height 9
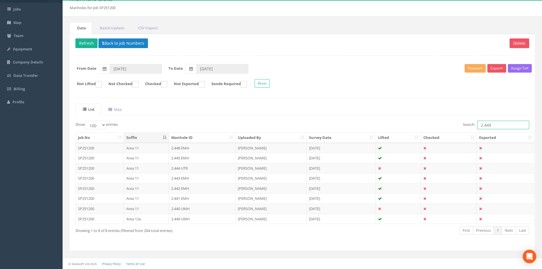
scroll to position [0, 0]
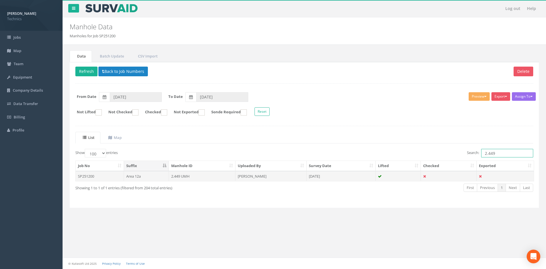
type input "2.449"
click at [186, 176] on td "2.449 UMH" at bounding box center [202, 176] width 67 height 10
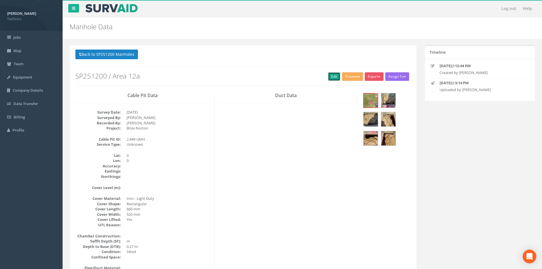
click at [334, 77] on link "Edit" at bounding box center [334, 76] width 12 height 9
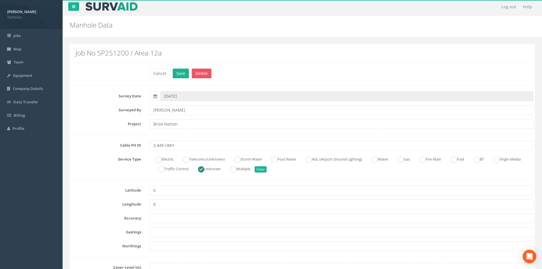
scroll to position [57, 0]
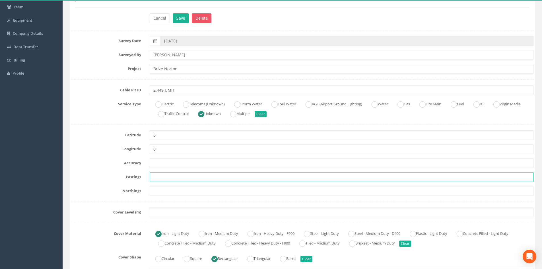
click at [153, 178] on input "text" at bounding box center [342, 177] width 384 height 10
paste input "428306.6610"
type input "428306.6610"
click at [163, 192] on input "text" at bounding box center [342, 191] width 384 height 10
paste input "205324.8790"
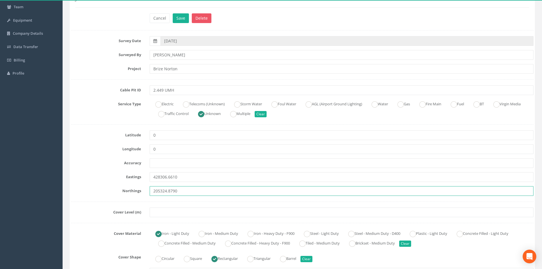
type input "205324.8790"
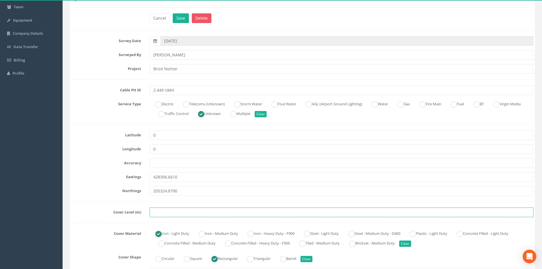
click at [163, 211] on input "text" at bounding box center [342, 212] width 384 height 10
paste input "83.7620"
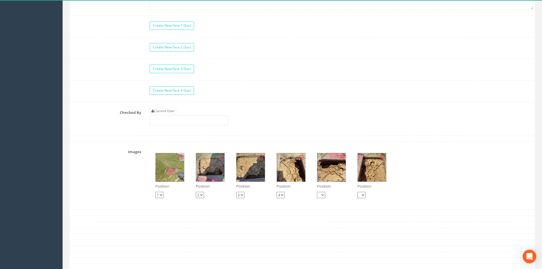
scroll to position [512, 0]
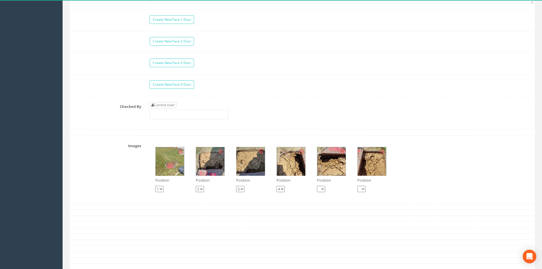
type input "83.7620"
click at [169, 105] on link "Current User" at bounding box center [163, 105] width 27 height 6
type input "[PERSON_NAME]"
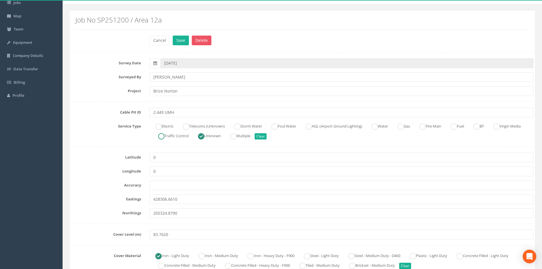
scroll to position [0, 0]
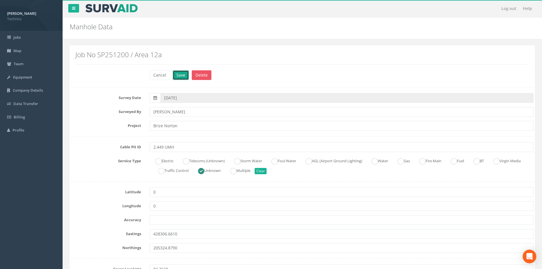
click at [183, 74] on button "Save" at bounding box center [181, 75] width 16 height 10
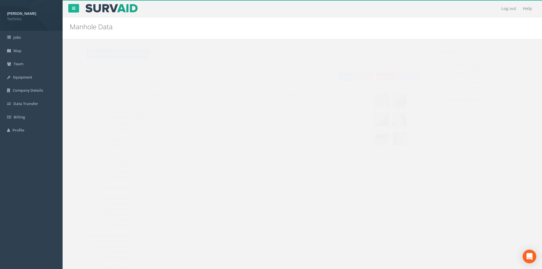
click at [128, 57] on button "Back to SP251200 Manholes" at bounding box center [106, 54] width 63 height 10
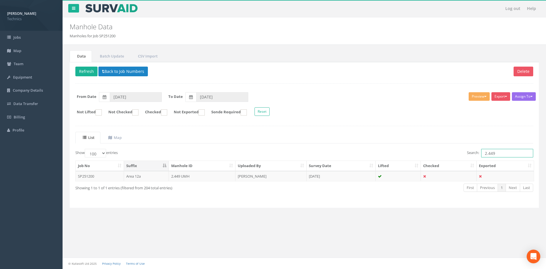
drag, startPoint x: 505, startPoint y: 156, endPoint x: 453, endPoint y: 152, distance: 52.4
click at [453, 152] on div "Search: 2.449" at bounding box center [420, 154] width 225 height 10
type input "1.510"
click at [111, 66] on div "Delete Refresh Back to Job Numbers Assign To No Companies Added Export Technics…" at bounding box center [304, 135] width 469 height 146
click at [110, 67] on button "Back to Job Numbers" at bounding box center [122, 72] width 49 height 10
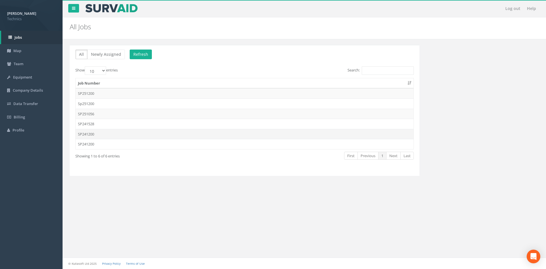
click at [96, 132] on td "SP241200" at bounding box center [245, 134] width 338 height 10
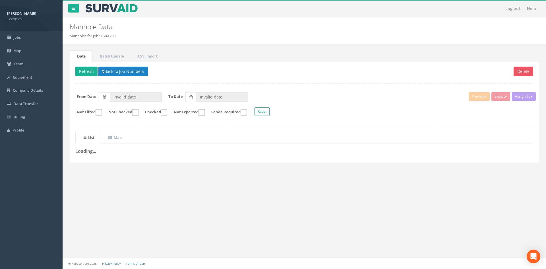
type input "[DATE]"
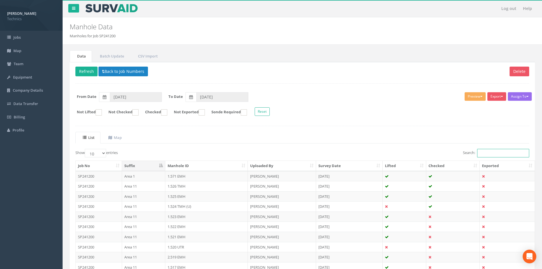
click at [484, 156] on input "Search:" at bounding box center [503, 153] width 52 height 9
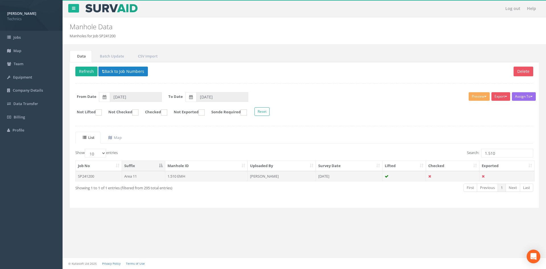
click at [267, 179] on td "[PERSON_NAME]" at bounding box center [282, 176] width 68 height 10
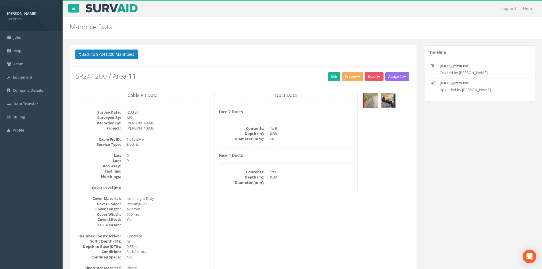
click at [387, 101] on img at bounding box center [388, 100] width 14 height 14
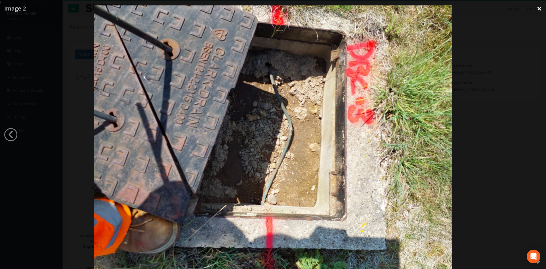
click at [540, 10] on link "×" at bounding box center [539, 8] width 13 height 17
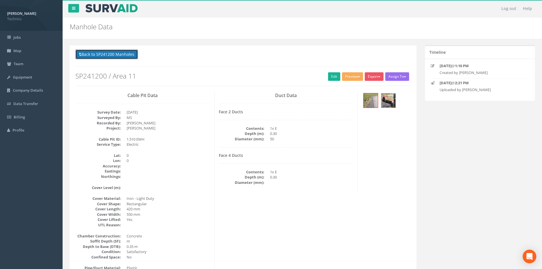
drag, startPoint x: 130, startPoint y: 55, endPoint x: 144, endPoint y: 58, distance: 14.2
click at [130, 55] on button "Back to SP241200 Manholes" at bounding box center [106, 54] width 63 height 10
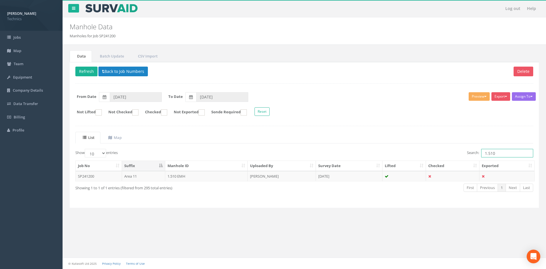
drag, startPoint x: 503, startPoint y: 154, endPoint x: 490, endPoint y: 156, distance: 13.9
click at [490, 156] on input "1.510" at bounding box center [507, 153] width 52 height 9
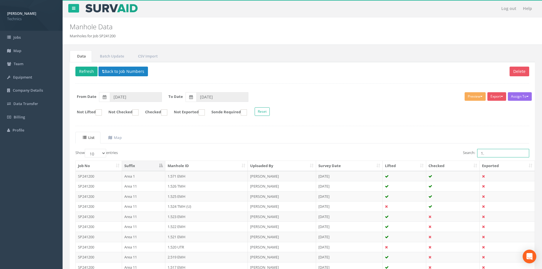
type input "1"
